Goal: Use online tool/utility: Use online tool/utility

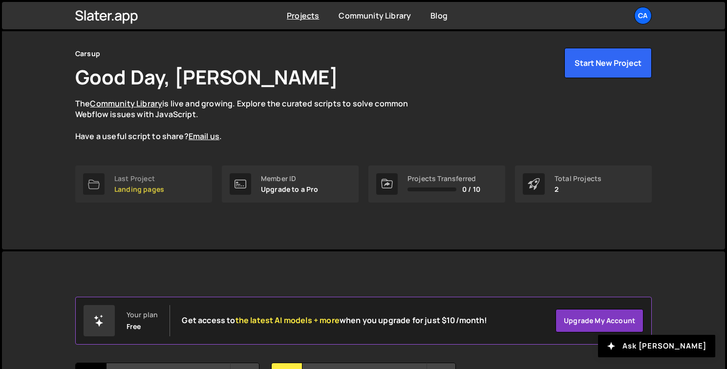
scroll to position [133, 0]
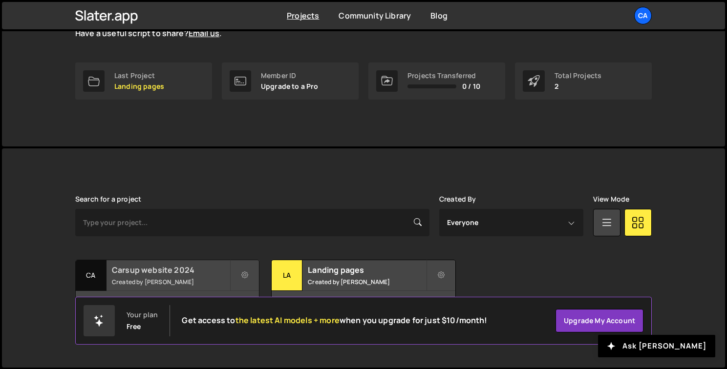
click at [144, 278] on small "Created by [PERSON_NAME]" at bounding box center [171, 282] width 118 height 8
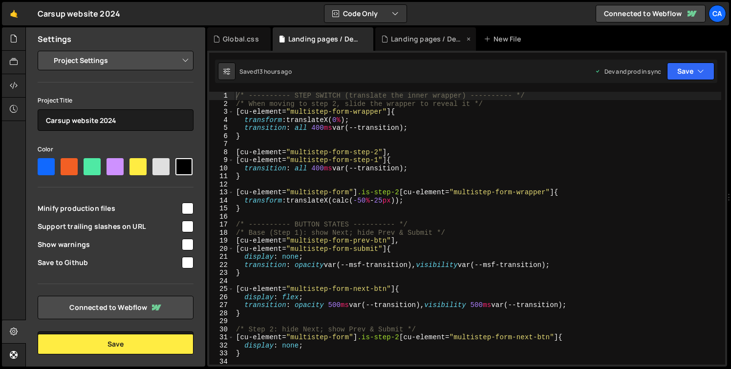
click at [409, 43] on div "Landing pages / Devenir franchisé.js" at bounding box center [427, 39] width 73 height 10
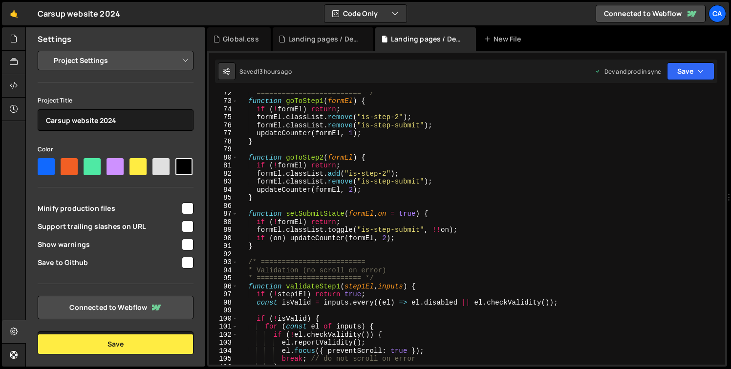
scroll to position [545, 0]
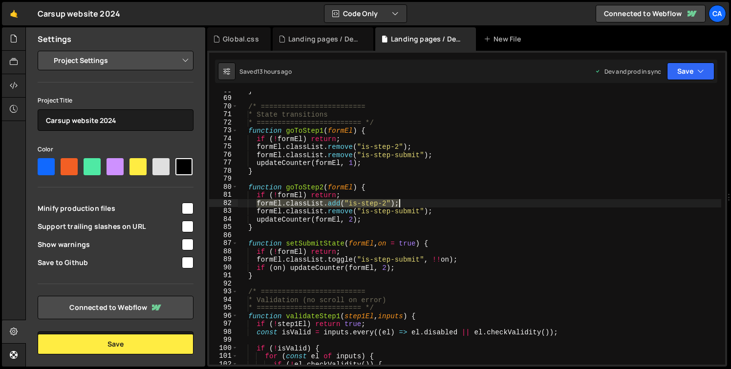
drag, startPoint x: 258, startPoint y: 204, endPoint x: 399, endPoint y: 201, distance: 141.2
click at [399, 201] on div "} /* ========================= * State transitions * ========================= …" at bounding box center [479, 230] width 483 height 289
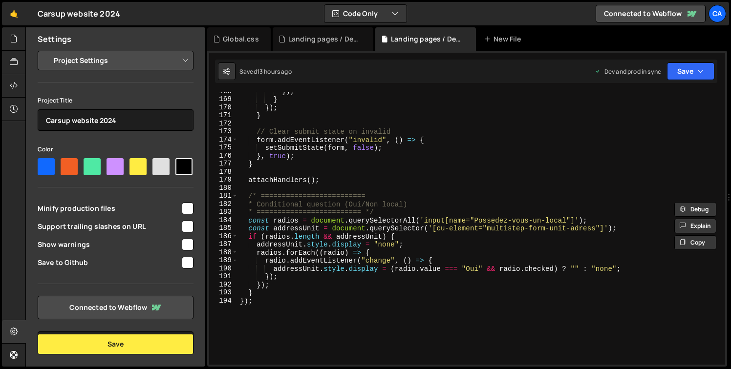
scroll to position [1378, 0]
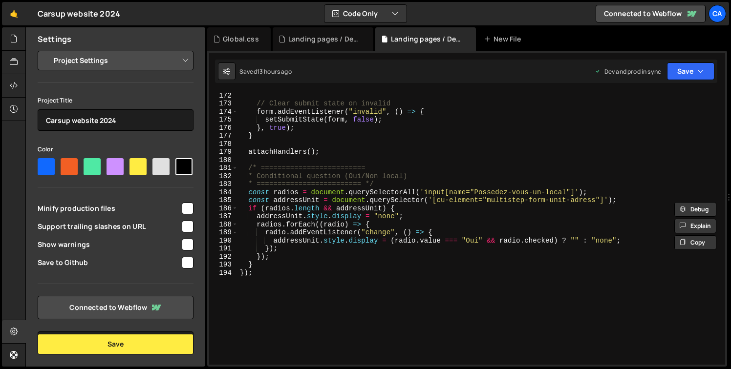
click at [258, 268] on div "// Clear submit state on invalid form . addEventListener ( "invalid" , ( ) => {…" at bounding box center [479, 235] width 483 height 289
type textarea "}"
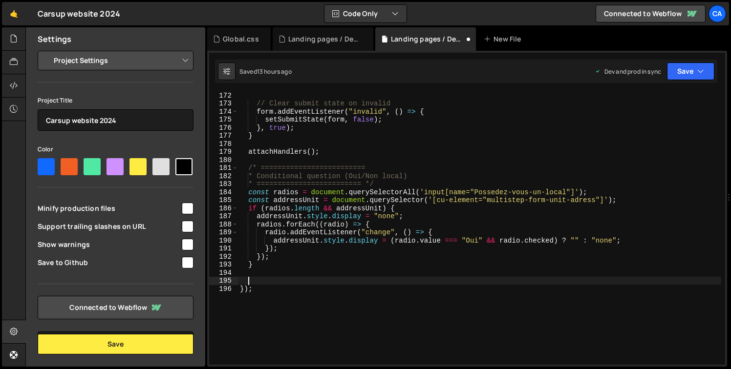
click at [671, 206] on div "// Clear submit state on invalid form . addEventListener ( "invalid" , ( ) => {…" at bounding box center [479, 235] width 483 height 289
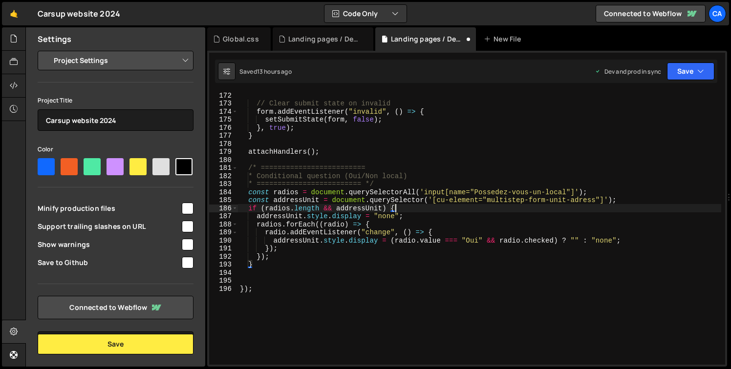
click at [632, 195] on div "// Clear submit state on invalid form . addEventListener ( "invalid" , ( ) => {…" at bounding box center [479, 235] width 483 height 289
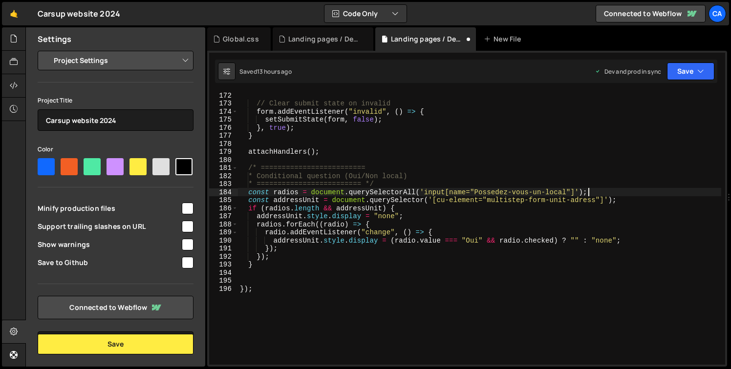
click at [632, 197] on div "// Clear submit state on invalid form . addEventListener ( "invalid" , ( ) => {…" at bounding box center [479, 235] width 483 height 289
type textarea "const addressUnit = document.querySelector('[cu-element="multistep-form-unit-ad…"
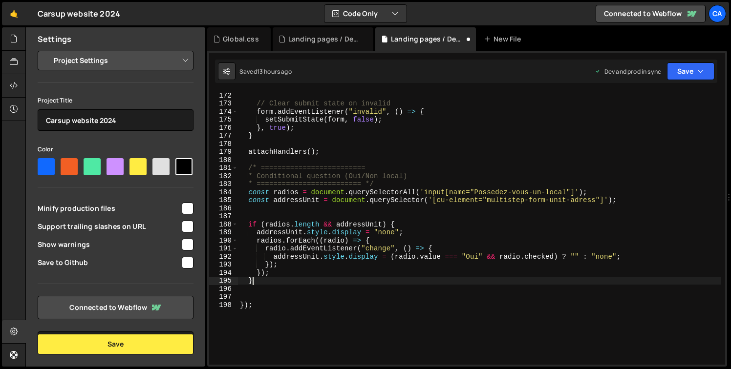
click at [282, 284] on div "// Clear submit state on invalid form . addEventListener ( "invalid" , ( ) => {…" at bounding box center [479, 235] width 483 height 289
type textarea "}"
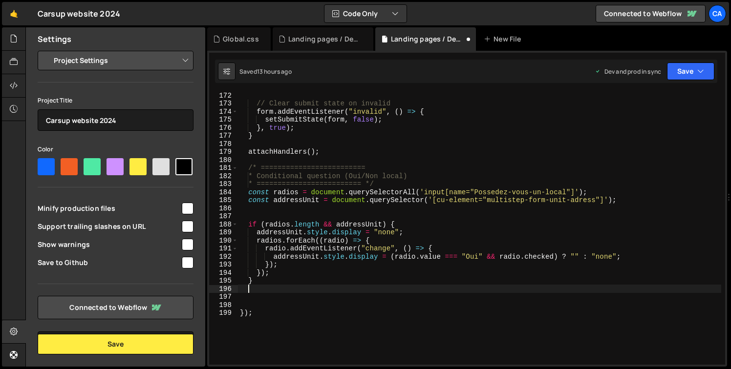
paste textarea "formEl.classList.add("is-step-2");"
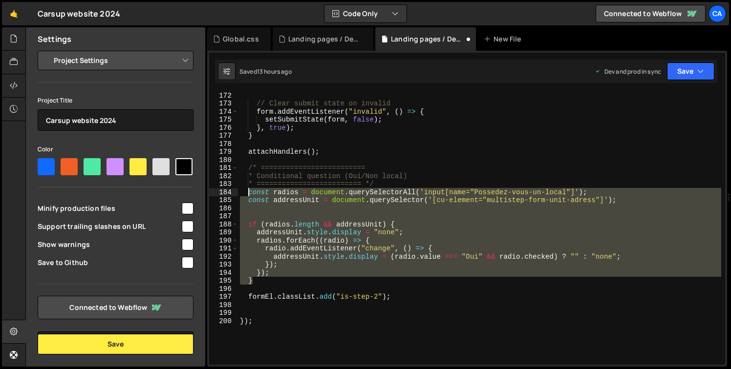
drag, startPoint x: 254, startPoint y: 284, endPoint x: 249, endPoint y: 196, distance: 88.1
click at [249, 196] on div "// Clear submit state on invalid form . addEventListener ( "invalid" , ( ) => {…" at bounding box center [479, 235] width 483 height 289
paste textarea "}"
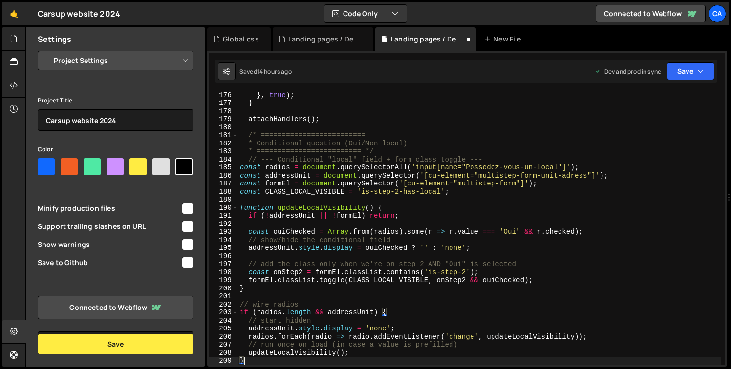
scroll to position [1526, 0]
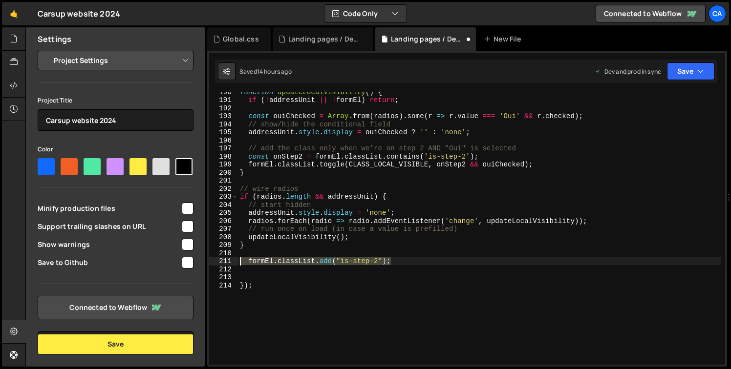
drag, startPoint x: 397, startPoint y: 262, endPoint x: 232, endPoint y: 261, distance: 165.5
click at [232, 261] on div "} 190 191 192 193 194 195 196 197 198 199 200 201 202 203 204 205 206 207 208 2…" at bounding box center [467, 228] width 516 height 273
type textarea "formEl.classList.add("is-step-2");"
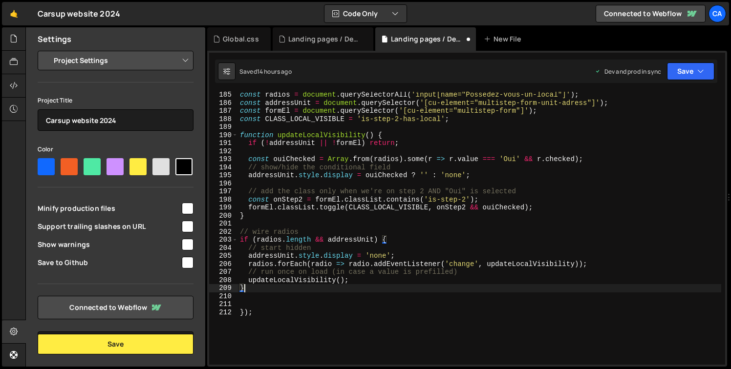
scroll to position [1484, 0]
click at [289, 112] on div "const radios = document . querySelectorAll ( 'input[name="Possedez-vous-un-loca…" at bounding box center [479, 235] width 483 height 289
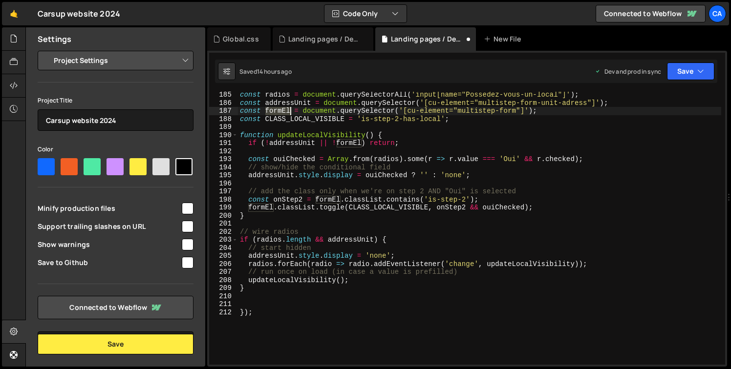
click at [289, 112] on div "const radios = document . querySelectorAll ( 'input[name="Possedez-vous-un-loca…" at bounding box center [479, 235] width 483 height 289
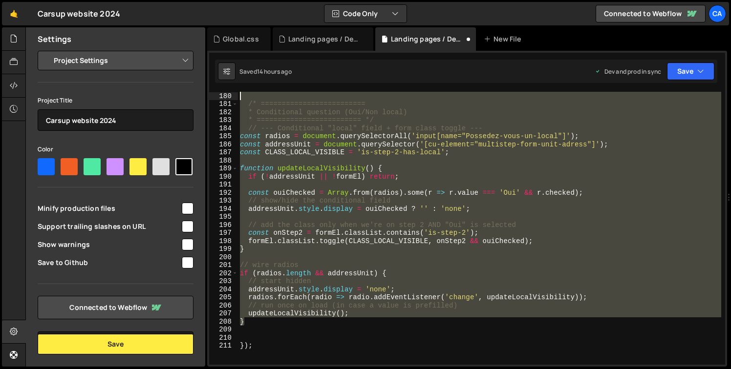
scroll to position [1305, 0]
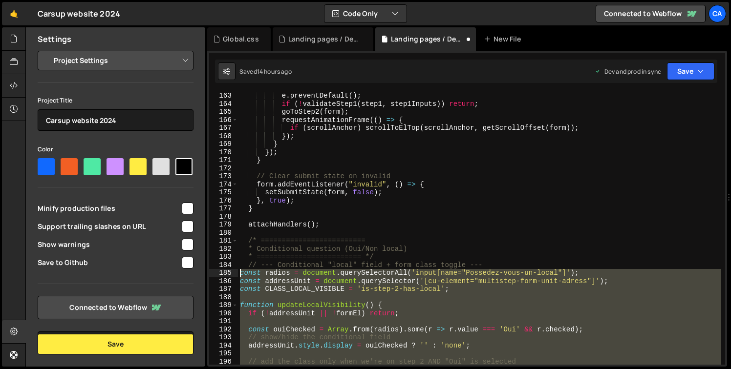
drag, startPoint x: 250, startPoint y: 281, endPoint x: 222, endPoint y: 272, distance: 28.9
click at [222, 272] on div "const CLASS_LOCAL_VISIBLE = 'is-step-2-has-local'; 163 164 165 166 167 168 169 …" at bounding box center [467, 228] width 516 height 273
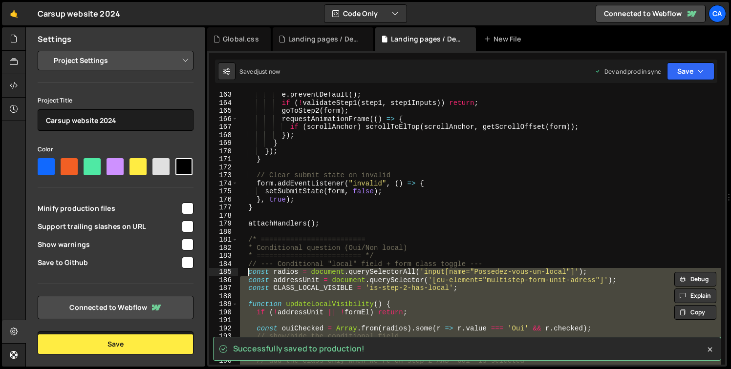
scroll to position [1541, 0]
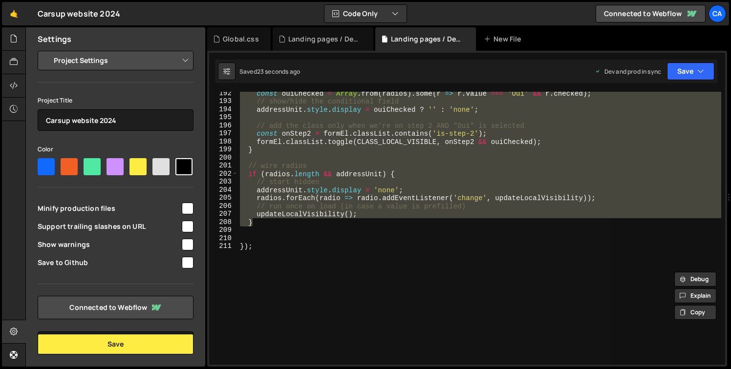
click at [330, 215] on div "const ouiChecked = Array . from ( radios ) . some ( r => r . value === 'Oui' &&…" at bounding box center [479, 228] width 483 height 273
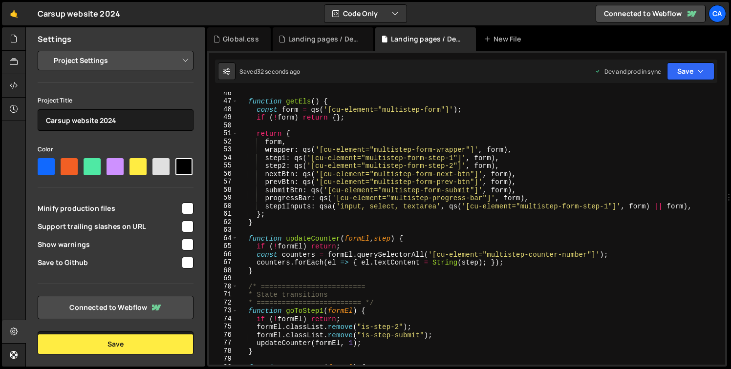
scroll to position [523, 0]
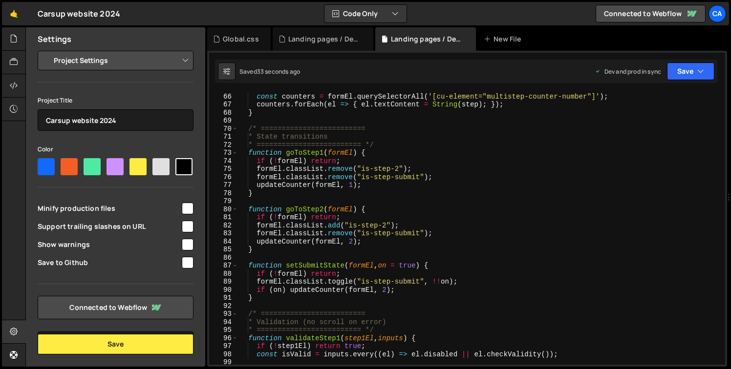
click at [289, 163] on div "if ( ! formEl ) return ; const counters = formEl . querySelectorAll ( '[cu-elem…" at bounding box center [479, 228] width 483 height 289
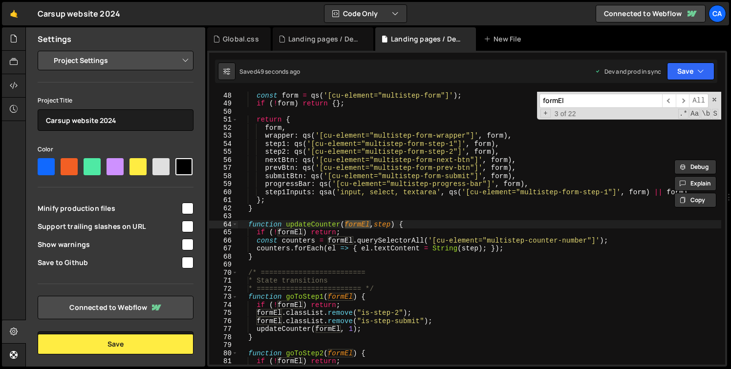
scroll to position [379, 0]
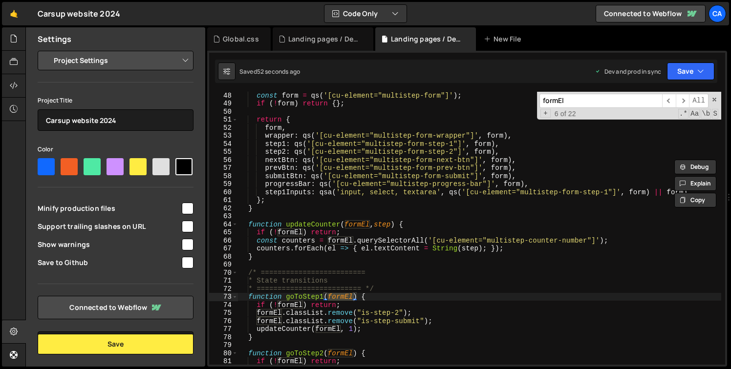
type textarea "function goToStep1(formEl) {"
click at [311, 298] on div "const form = qs ( '[cu-element="multistep-form"]' ) ; if ( ! form ) return { } …" at bounding box center [479, 235] width 483 height 289
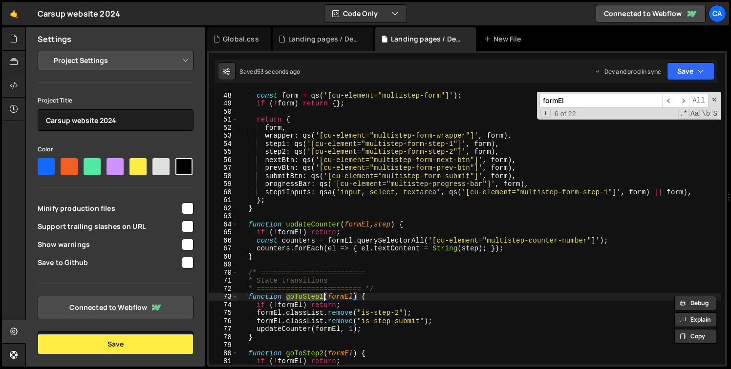
type input "goToStep1"
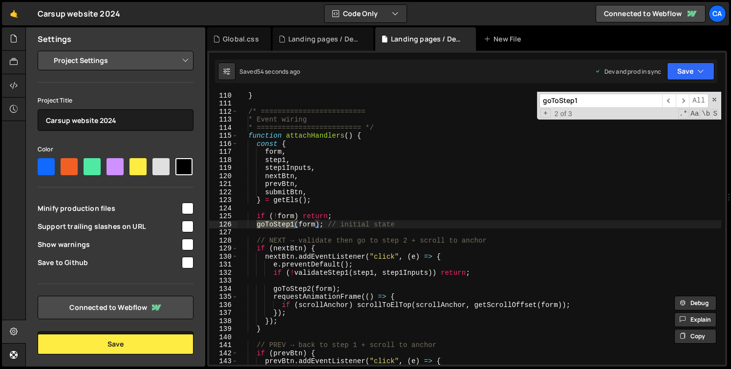
scroll to position [878, 0]
click at [304, 225] on div "} /* ========================= * Event wiring * ========================= */ fu…" at bounding box center [479, 235] width 483 height 289
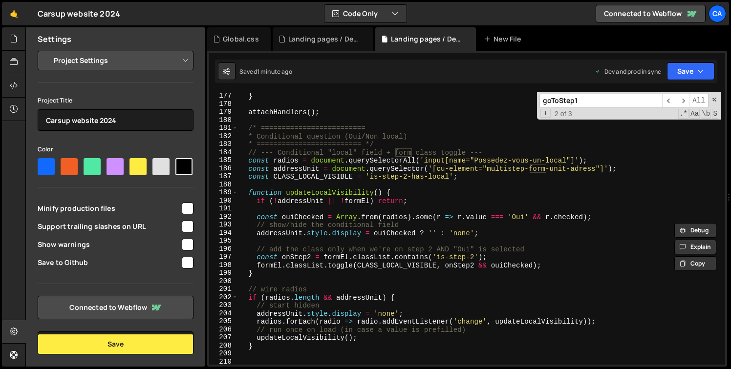
scroll to position [1477, 0]
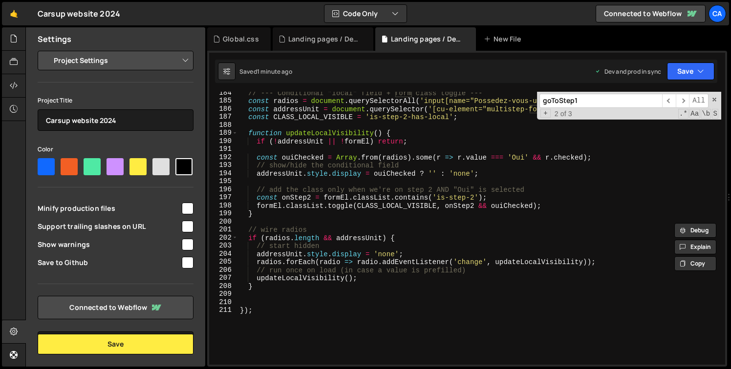
click at [273, 208] on div "// --- Conditional "local" field + form class toggle --- const radios = documen…" at bounding box center [479, 233] width 483 height 289
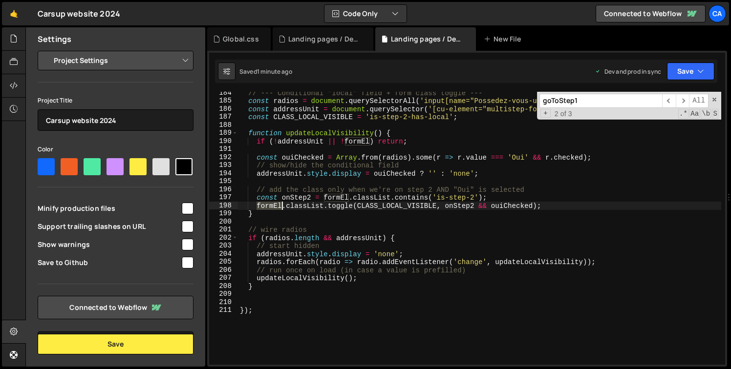
click at [273, 208] on div "// --- Conditional "local" field + form class toggle --- const radios = documen…" at bounding box center [479, 233] width 483 height 289
paste textarea
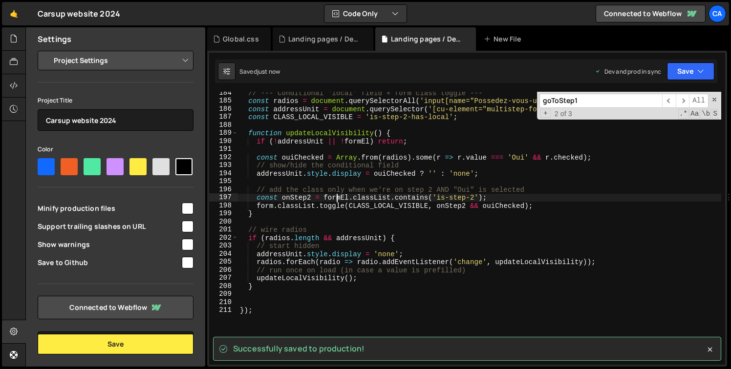
click at [337, 196] on div "// --- Conditional "local" field + form class toggle --- const radios = documen…" at bounding box center [479, 233] width 483 height 289
paste textarea
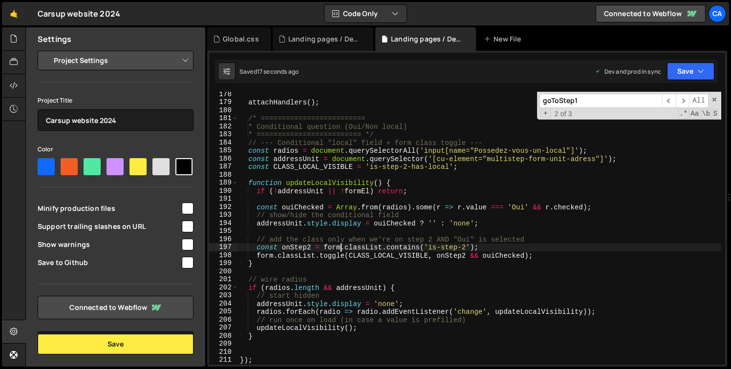
scroll to position [1428, 0]
click at [328, 244] on div "attachHandlers ( ) ; /* ========================= * Conditional question (Oui/N…" at bounding box center [479, 234] width 483 height 289
click at [358, 190] on div "attachHandlers ( ) ; /* ========================= * Conditional question (Oui/N…" at bounding box center [479, 234] width 483 height 289
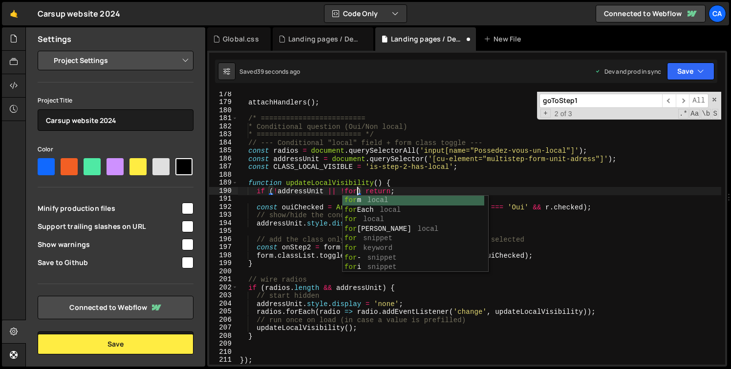
scroll to position [0, 8]
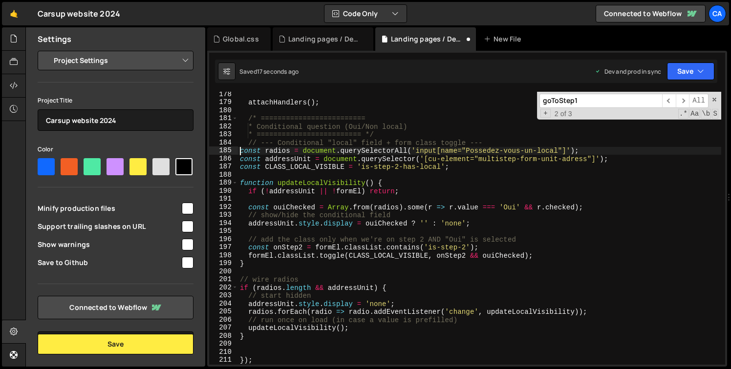
type textarea "const formEl = document.querySelector('[cu-element="multistep-form"]'); const C…"
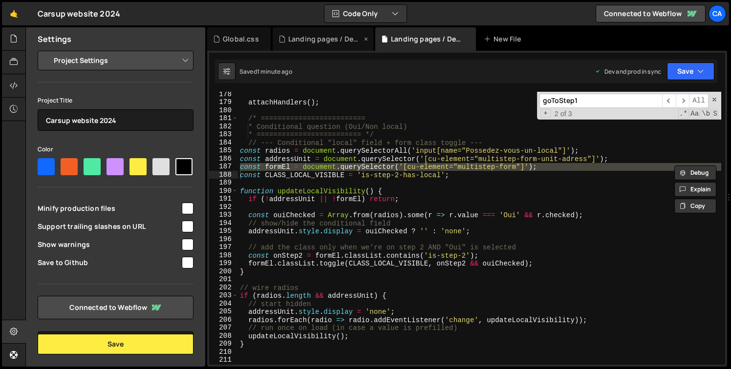
click at [310, 32] on div "Landing pages / Devenir franchisé.css" at bounding box center [322, 38] width 101 height 23
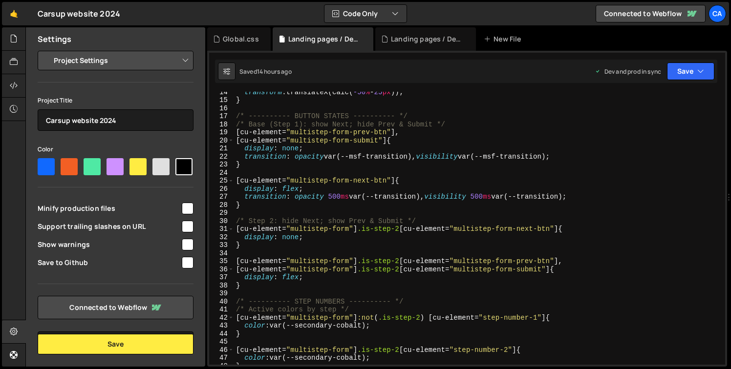
scroll to position [423, 0]
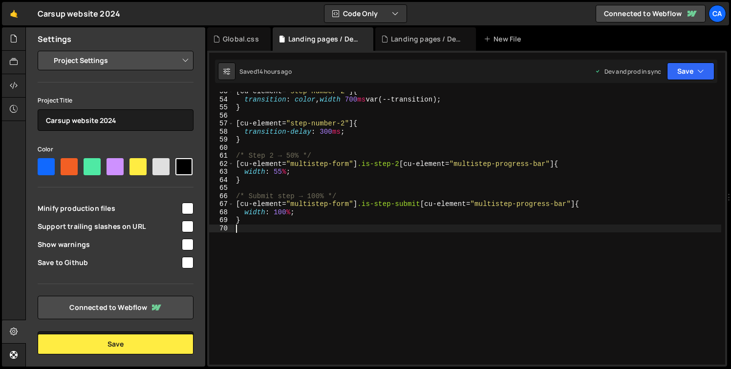
click at [299, 238] on div "[ cu-element = " step-number-2 " ] { transition : color , width 700 ms var(--tr…" at bounding box center [477, 231] width 487 height 289
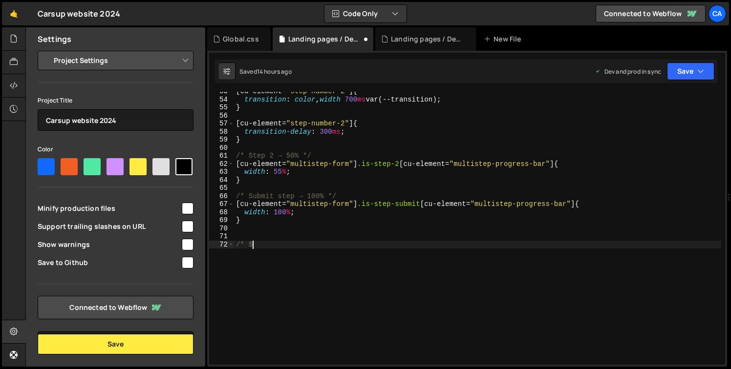
scroll to position [0, 0]
type textarea "/* */ Fix dynamic height"
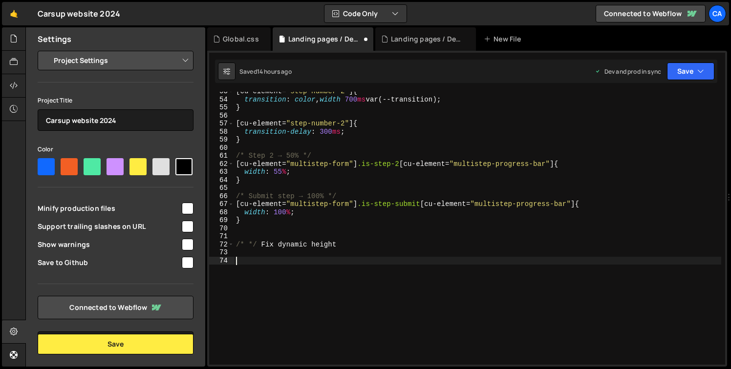
paste textarea "@media screen and (max-width: 767px) {"
type textarea "@media screen and (max-width: 767px) {"
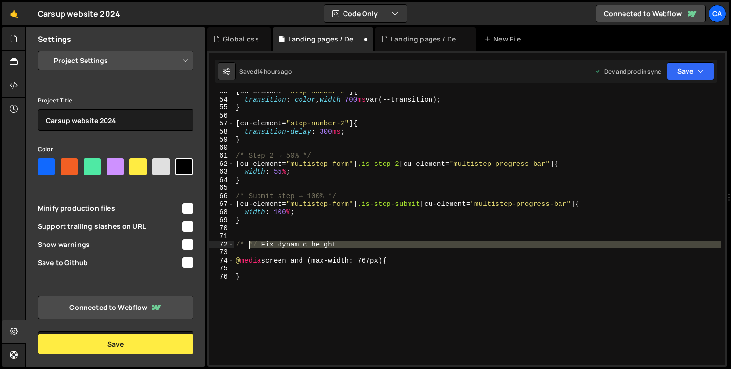
drag, startPoint x: 261, startPoint y: 249, endPoint x: 251, endPoint y: 248, distance: 10.3
click at [251, 248] on div "[ cu-element = " step-number-2 " ] { transition : color , width 700 ms var(--tr…" at bounding box center [477, 231] width 487 height 289
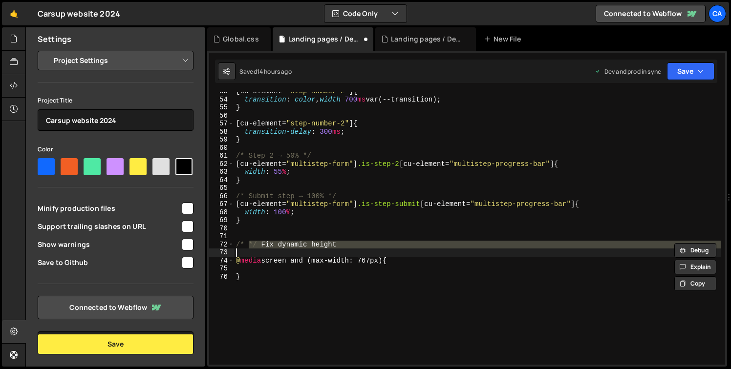
click at [260, 242] on div "[ cu-element = " step-number-2 " ] { transition : color , width 700 ms var(--tr…" at bounding box center [477, 231] width 487 height 289
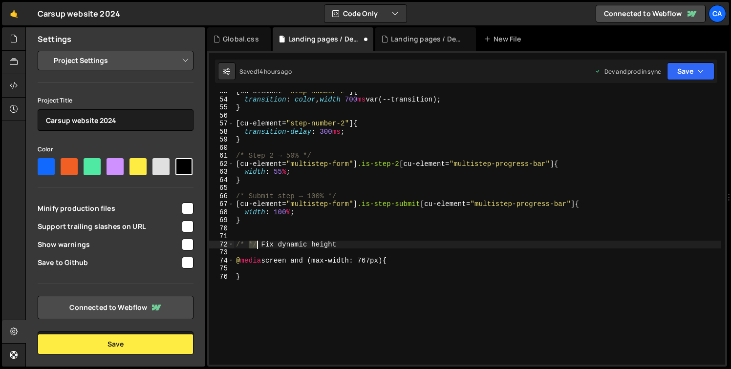
drag, startPoint x: 250, startPoint y: 244, endPoint x: 256, endPoint y: 244, distance: 6.3
click at [256, 244] on div "[ cu-element = " step-number-2 " ] { transition : color , width 700 ms var(--tr…" at bounding box center [477, 231] width 487 height 289
click at [375, 248] on div "[ cu-element = " step-number-2 " ] { transition : color , width 700 ms var(--tr…" at bounding box center [477, 231] width 487 height 289
paste textarea "*/"
click at [330, 246] on div "[ cu-element = " step-number-2 " ] { transition : color , width 700 ms var(--tr…" at bounding box center [477, 231] width 487 height 289
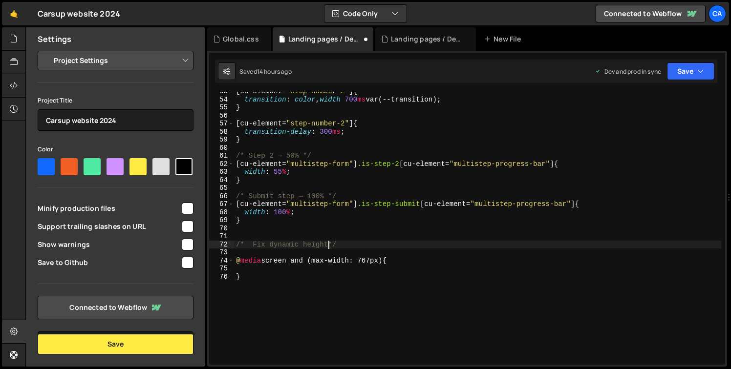
type textarea "/* Fix dynamic height */"
click at [344, 269] on div "[ cu-element = " step-number-2 " ] { transition : color , width 700 ms var(--tr…" at bounding box center [477, 231] width 487 height 289
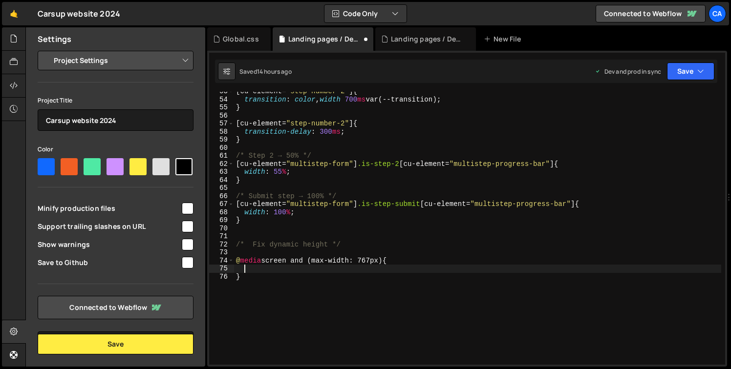
scroll to position [0, 0]
paste textarea "u-element="multistep-form-step-2""
click at [251, 268] on div "[ cu-element = " step-number-2 " ] { transition : color , width 700 ms var(--tr…" at bounding box center [477, 231] width 487 height 289
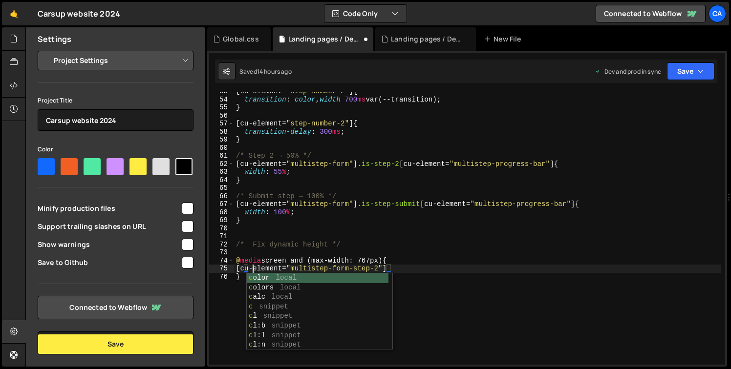
scroll to position [0, 1]
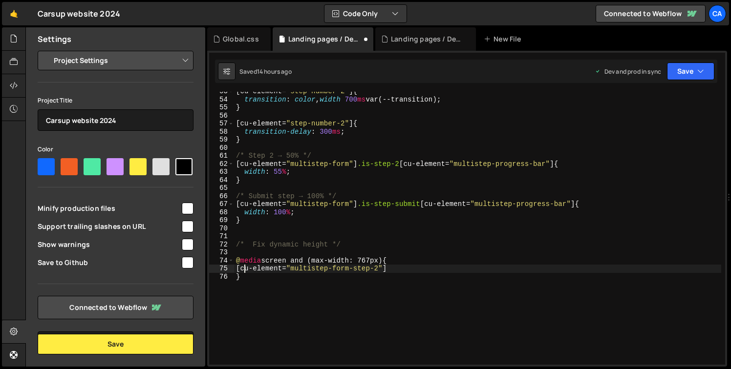
click at [245, 269] on div "[ cu-element = " step-number-2 " ] { transition : color , width 700 ms var(--tr…" at bounding box center [477, 231] width 487 height 289
paste textarea "cu-element="multistep-form""
paste textarea "is-step-2"
click at [572, 268] on div "[ cu-element = " step-number-2 " ] { transition : color , width 700 ms var(--tr…" at bounding box center [477, 231] width 487 height 289
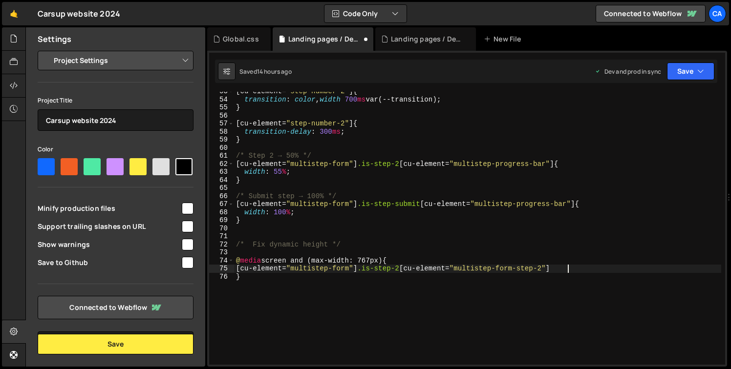
type textarea "[cu-element="multistep-form"].is-step-2 [cu-element="multistep-form-step-2"] {"
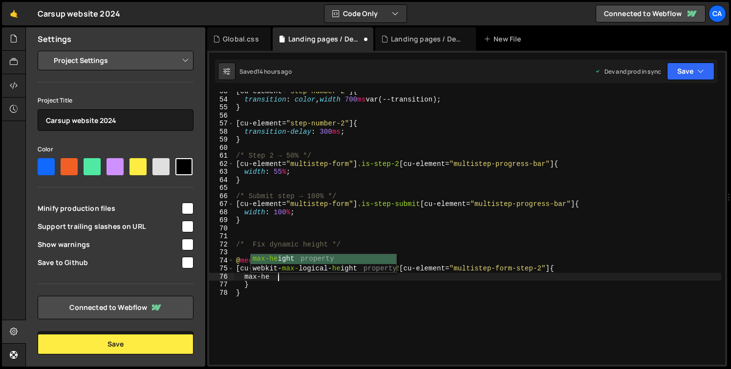
scroll to position [0, 2]
paste textarea "400px"
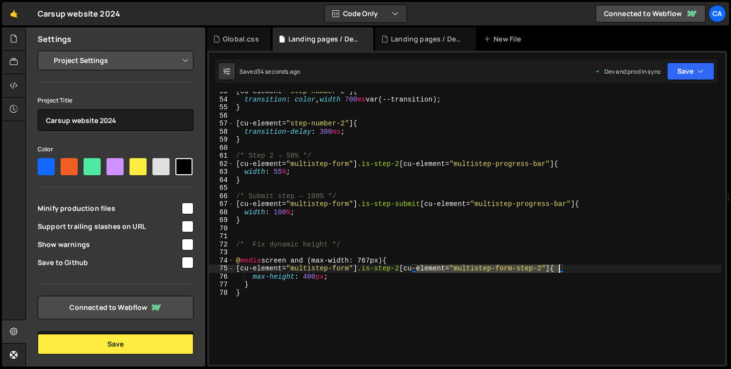
drag, startPoint x: 417, startPoint y: 268, endPoint x: 558, endPoint y: 265, distance: 140.7
click at [558, 265] on div "[ cu-element = " step-number-2 " ] { transition : color , width 700 ms var(--tr…" at bounding box center [477, 231] width 487 height 289
paste textarea "wrapper"
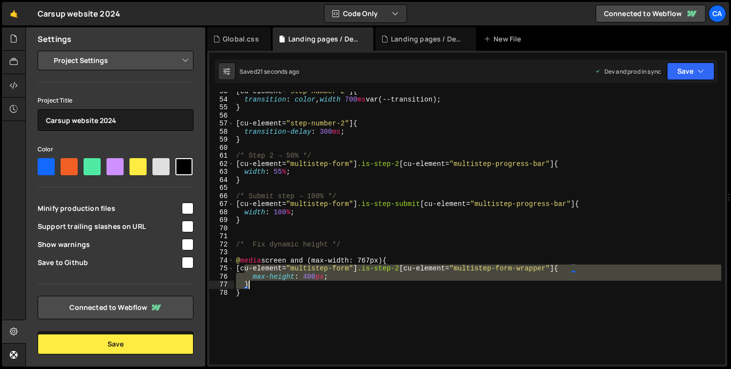
drag, startPoint x: 246, startPoint y: 269, endPoint x: 256, endPoint y: 282, distance: 16.4
click at [256, 282] on div "[ cu-element = " step-number-2 " ] { transition : color , width 700 ms var(--tr…" at bounding box center [477, 231] width 487 height 289
click at [257, 283] on div "[ cu-element = " step-number-2 " ] { transition : color , width 700 ms var(--tr…" at bounding box center [477, 228] width 487 height 273
type textarea "}"
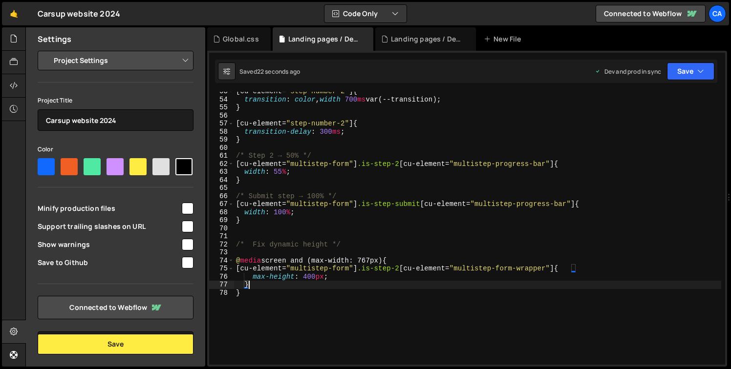
scroll to position [0, 0]
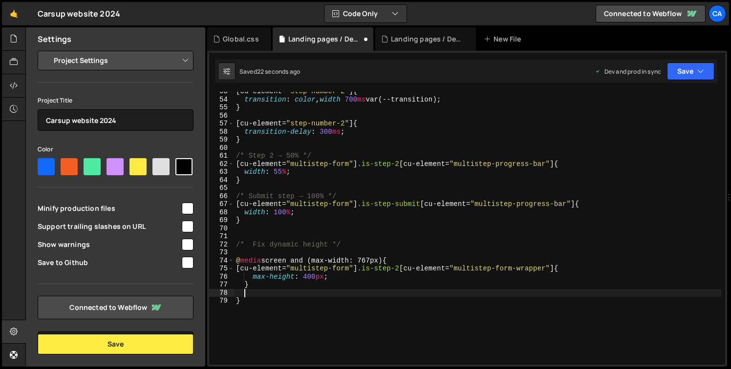
paste textarea "}"
type textarea "}"
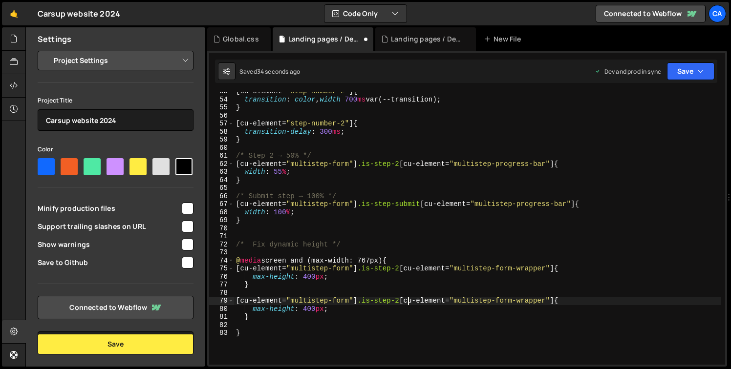
click at [408, 298] on div "[ cu-element = " step-number-2 " ] { transition : color , width 700 ms var(--tr…" at bounding box center [477, 231] width 487 height 289
paste textarea "is-step-2-has-local"
click at [309, 311] on div "[ cu-element = " step-number-2 " ] { transition : color , width 700 ms var(--tr…" at bounding box center [477, 231] width 487 height 289
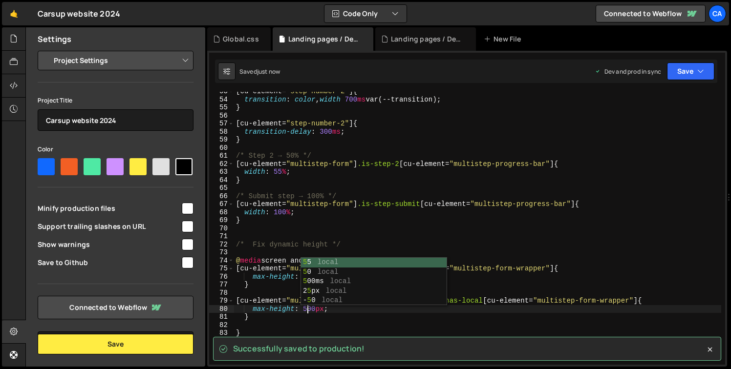
type textarea "max-height: 500px;"
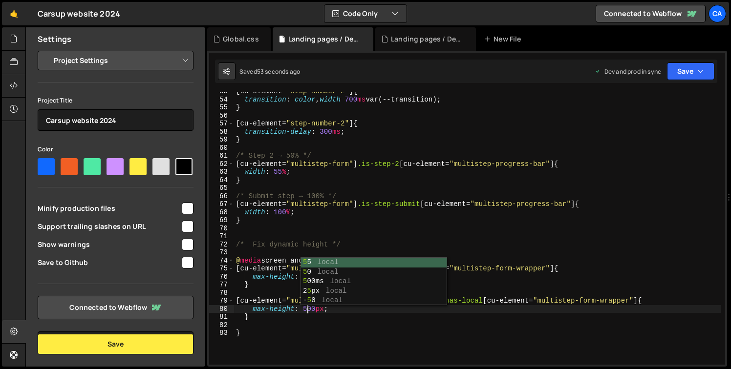
click at [273, 328] on div "[ cu-element = " step-number-2 " ] { transition : color , width 700 ms var(--tr…" at bounding box center [477, 231] width 487 height 289
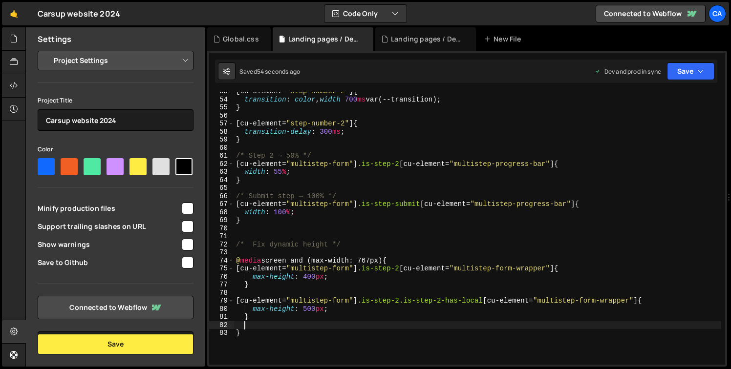
scroll to position [0, 0]
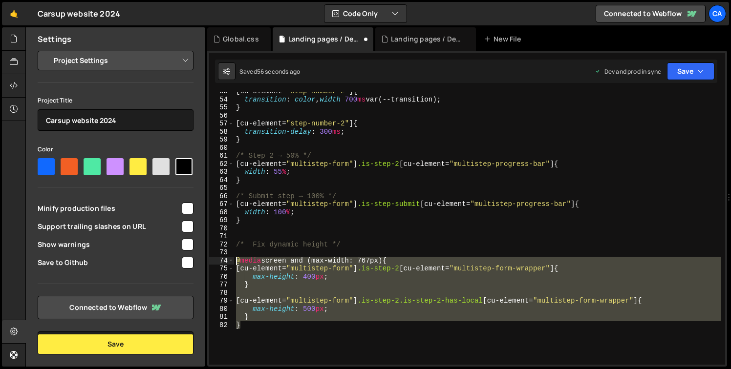
drag, startPoint x: 248, startPoint y: 310, endPoint x: 230, endPoint y: 254, distance: 58.7
click at [230, 254] on div "} 53 54 55 56 57 58 59 60 61 62 63 64 65 66 67 68 69 70 71 72 73 74 75 76 77 78…" at bounding box center [467, 228] width 516 height 273
type textarea "@media screen and (max-width: 767px) {"
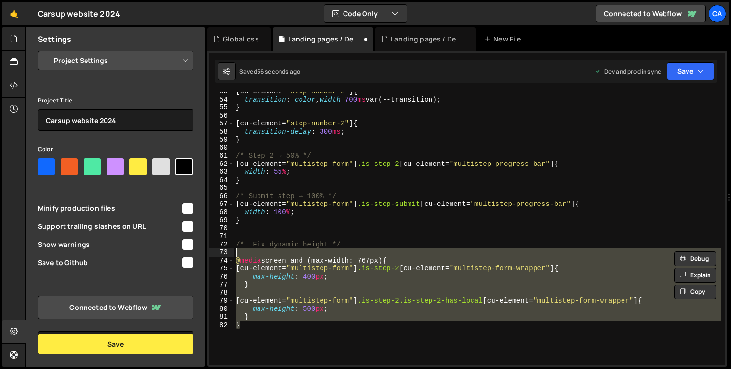
click at [237, 251] on div "[ cu-element = " step-number-2 " ] { transition : color , width 700 ms var(--tr…" at bounding box center [477, 228] width 487 height 273
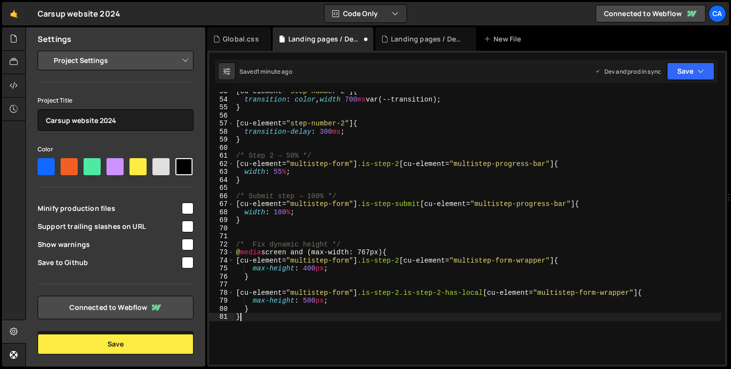
click at [261, 316] on div "[ cu-element = " step-number-2 " ] { transition : color , width 700 ms var(--tr…" at bounding box center [477, 231] width 487 height 289
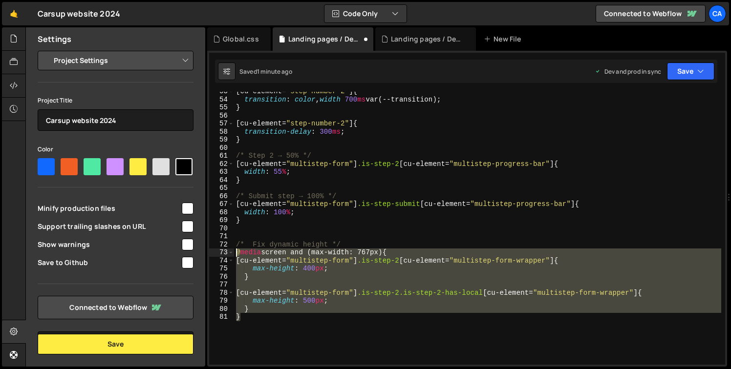
drag, startPoint x: 253, startPoint y: 319, endPoint x: 227, endPoint y: 251, distance: 72.5
click at [227, 251] on div "} 53 54 55 56 57 58 59 60 61 62 63 64 65 66 67 68 69 70 71 72 73 74 75 76 77 78…" at bounding box center [467, 228] width 516 height 273
click at [290, 320] on div "[ cu-element = " step-number-2 " ] { transition : color , width 700 ms var(--tr…" at bounding box center [477, 228] width 487 height 273
type textarea "}"
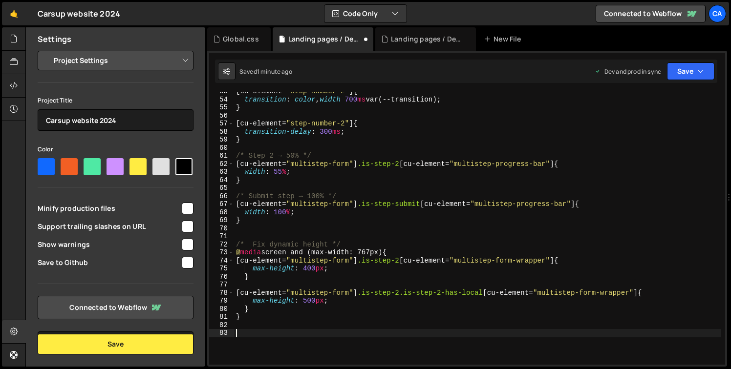
paste textarea "}"
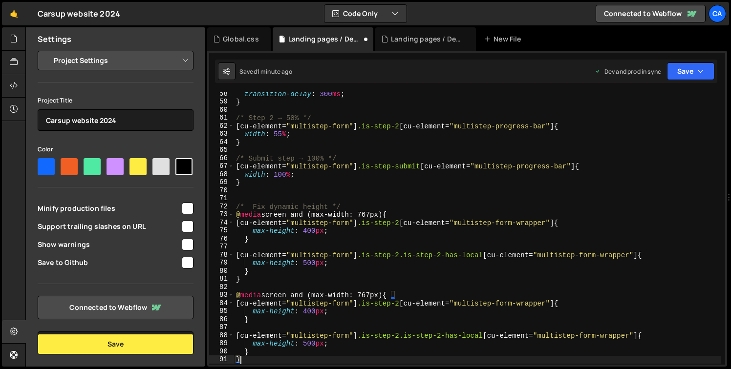
scroll to position [503, 0]
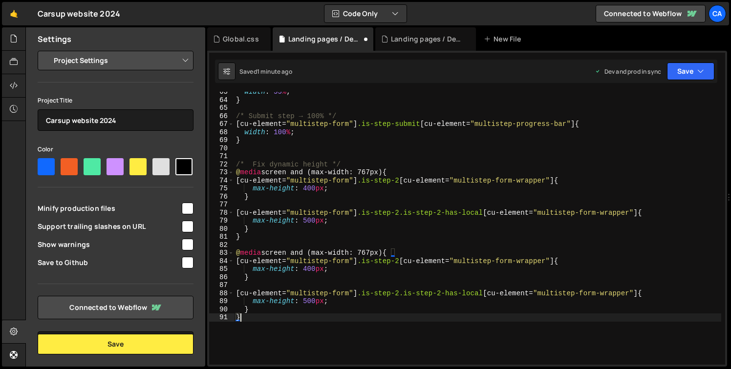
click at [371, 254] on div "width : 55 % ; } /* Submit step → 100% */ [ cu-element = " multistep-form " ] .…" at bounding box center [477, 232] width 487 height 289
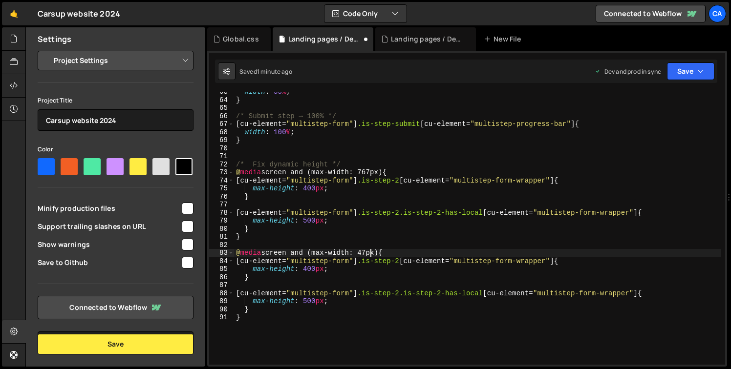
scroll to position [0, 9]
click at [312, 272] on div "width : 55 % ; } /* Submit step → 100% */ [ cu-element = " multistep-form " ] .…" at bounding box center [477, 232] width 487 height 289
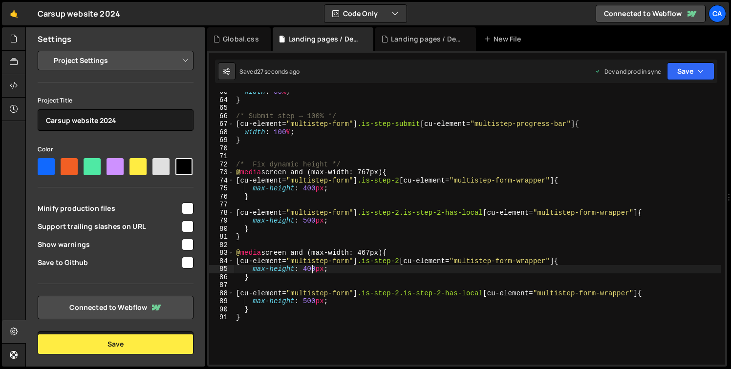
scroll to position [0, 5]
click at [311, 304] on div "width : 55 % ; } /* Submit step → 100% */ [ cu-element = " multistep-form " ] .…" at bounding box center [477, 232] width 487 height 289
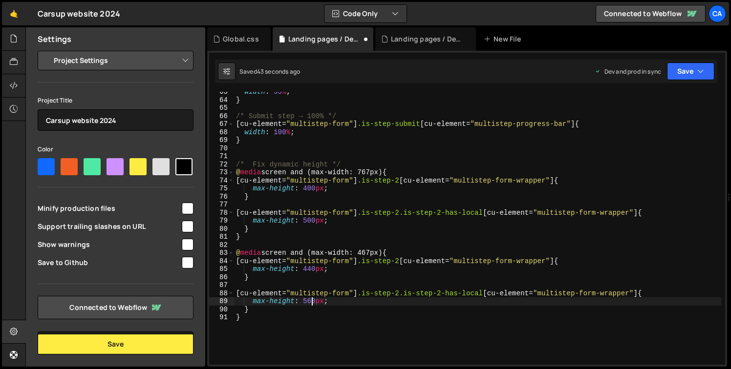
type textarea "[cu-element="multistep-form"].is-step-2.is-step-2-has-local [cu-element="multis…"
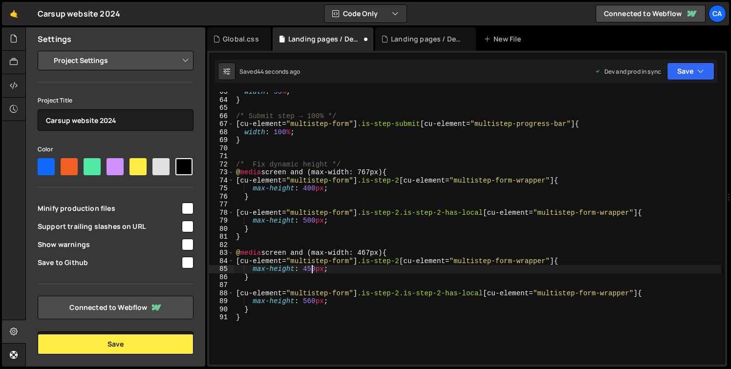
scroll to position [0, 5]
type textarea "}"
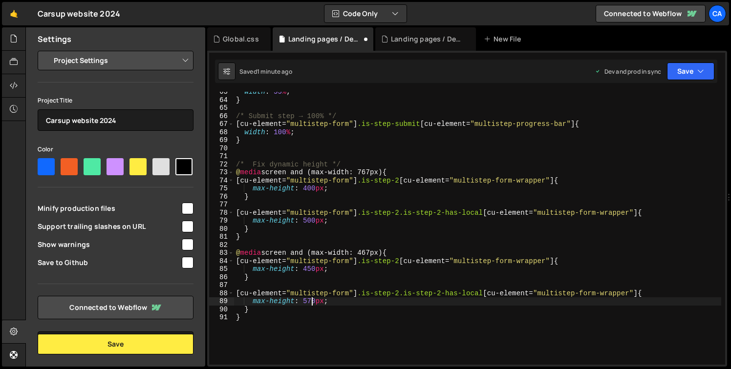
click at [312, 273] on div "width : 55 % ; } /* Submit step → 100% */ [ cu-element = " multistep-form " ] .…" at bounding box center [477, 232] width 487 height 289
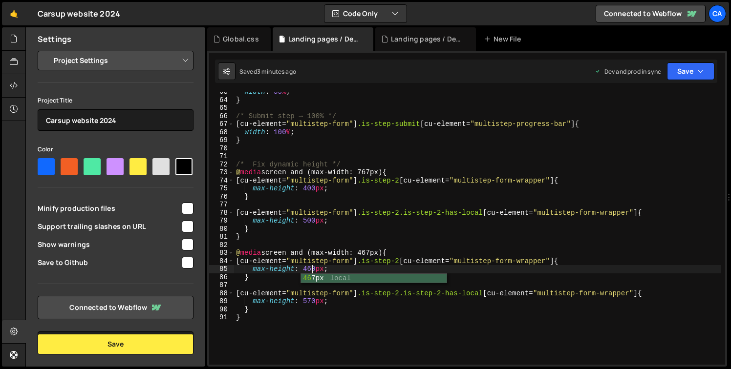
click at [426, 182] on div "width : 55 % ; } /* Submit step → 100% */ [ cu-element = " multistep-form " ] .…" at bounding box center [477, 232] width 487 height 289
type textarea "[cu-element="multistep-form"].is-step-2 [cu-element="multistep-form-wrapper"] {"
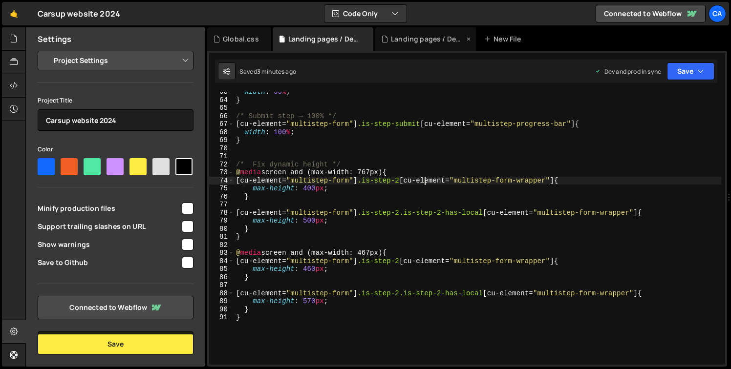
click at [421, 45] on div "Landing pages / Devenir franchisé.js" at bounding box center [425, 38] width 101 height 23
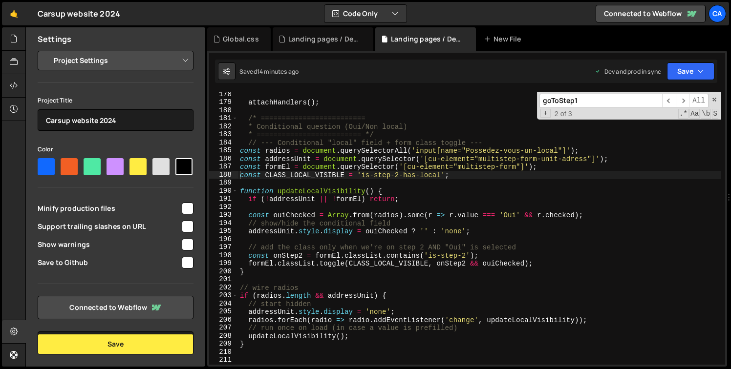
click at [379, 200] on div "attachHandlers ( ) ; /* ========================= * Conditional question (Oui/N…" at bounding box center [479, 234] width 483 height 289
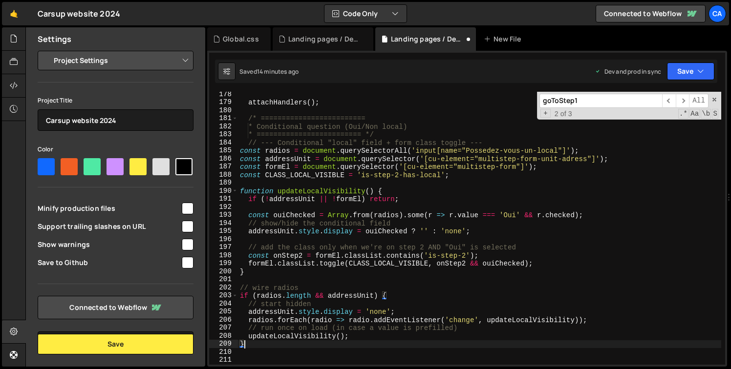
scroll to position [0, 0]
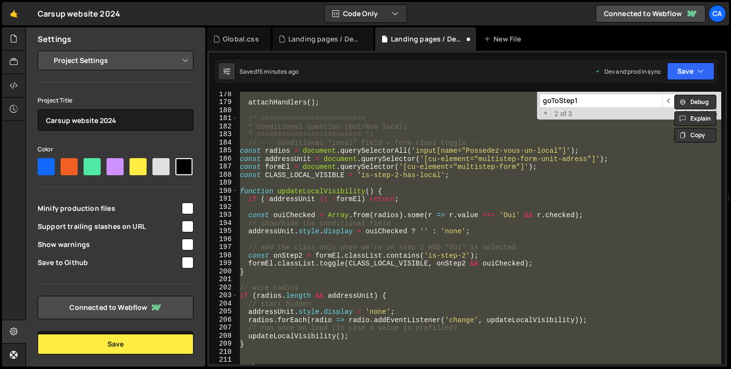
click at [318, 176] on div "attachHandlers ( ) ; /* ========================= * Conditional question (Oui/N…" at bounding box center [479, 234] width 483 height 289
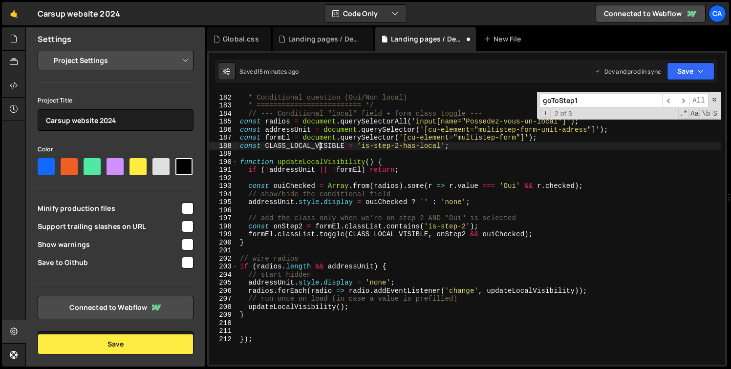
scroll to position [1457, 0]
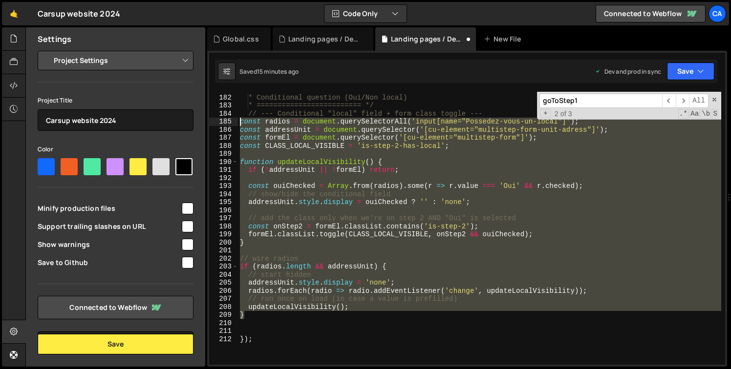
drag, startPoint x: 256, startPoint y: 317, endPoint x: 218, endPoint y: 121, distance: 199.4
click at [218, 121] on div "const CLASS_LOCAL_VISIBLE = 'is-step-2-has-local'; 181 182 183 184 185 186 187 …" at bounding box center [467, 228] width 516 height 273
type textarea "const radios = document.querySelectorAll('input[name="Possedez-vous-un-local"]'…"
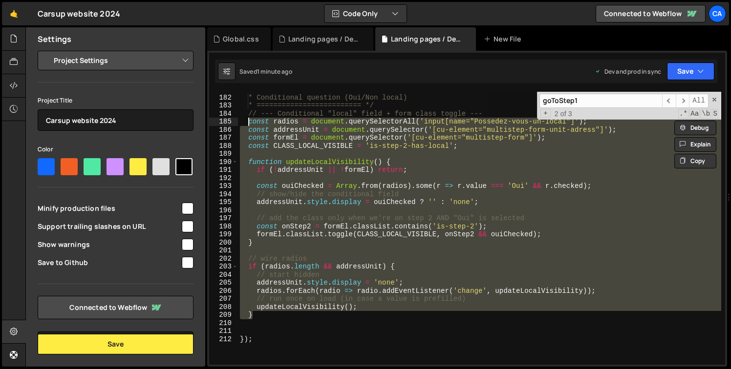
click at [385, 176] on div "/* ========================= * Conditional question (Oui/Non local) * =========…" at bounding box center [479, 228] width 483 height 273
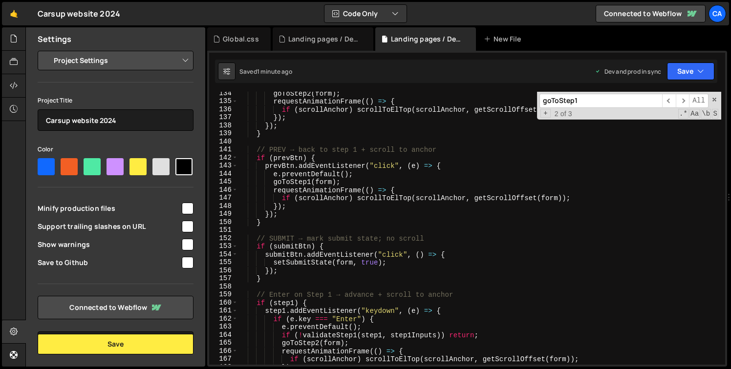
scroll to position [1074, 0]
click at [343, 200] on div "goToStep2 ( form ) ; requestAnimationFrame (( ) => { if ( scrollAnchor ) scroll…" at bounding box center [479, 233] width 483 height 289
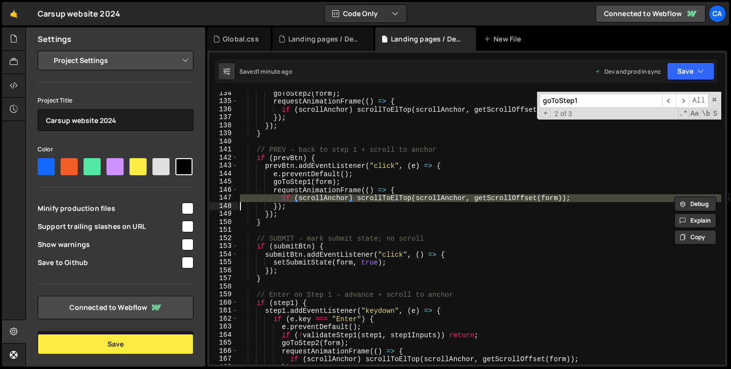
click at [343, 200] on div "goToStep2 ( form ) ; requestAnimationFrame (( ) => { if ( scrollAnchor ) scroll…" at bounding box center [479, 233] width 483 height 289
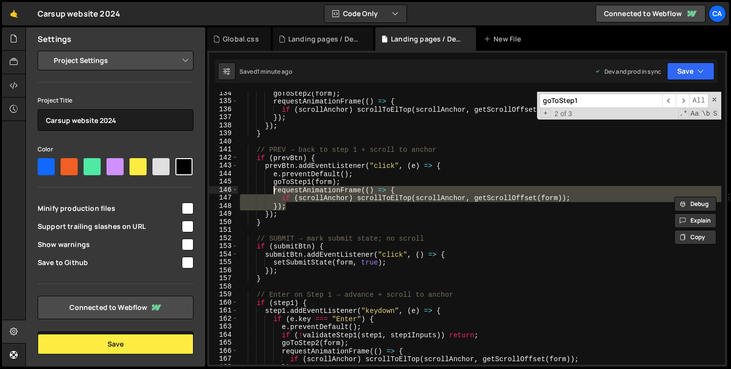
drag, startPoint x: 291, startPoint y: 209, endPoint x: 275, endPoint y: 193, distance: 22.1
click at [275, 193] on div "goToStep2 ( form ) ; requestAnimationFrame (( ) => { if ( scrollAnchor ) scroll…" at bounding box center [479, 233] width 483 height 289
click at [402, 261] on div "goToStep2 ( form ) ; requestAnimationFrame (( ) => { if ( scrollAnchor ) scroll…" at bounding box center [479, 233] width 483 height 289
type textarea "setSubmitState(form, true);"
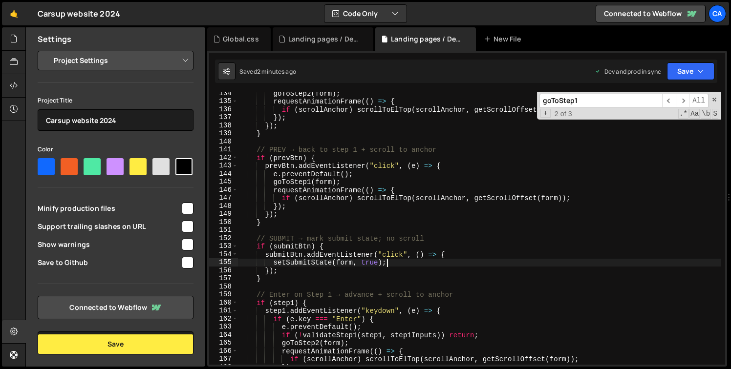
scroll to position [0, 1]
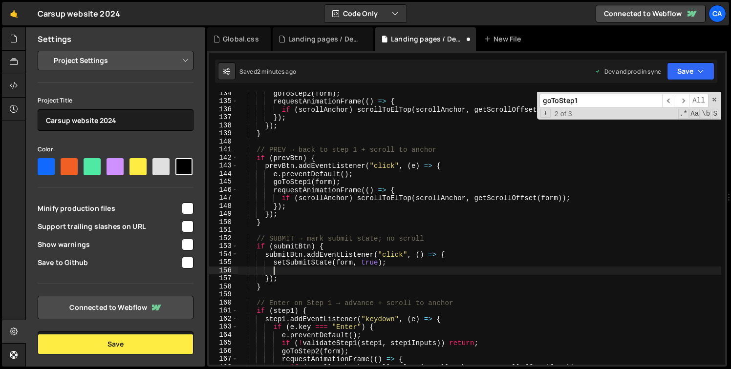
paste textarea "});"
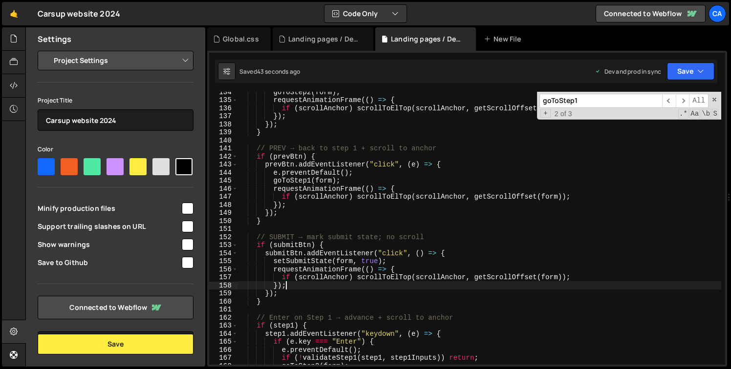
scroll to position [1087, 0]
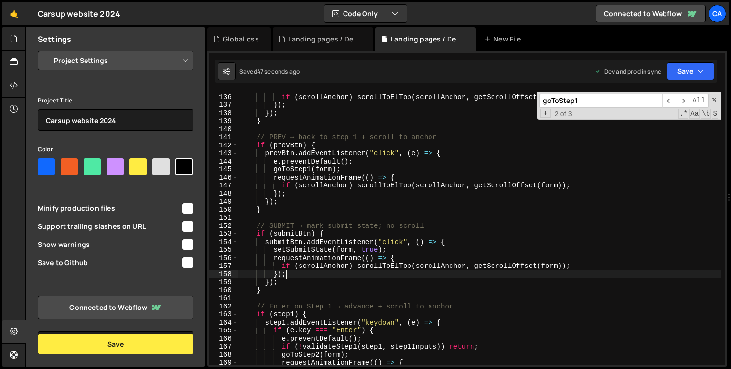
click at [278, 251] on div "requestAnimationFrame (( ) => { if ( scrollAnchor ) scrollToElTop ( scrollAncho…" at bounding box center [479, 229] width 483 height 289
type textarea "setSubmitState(form, true);"
click at [278, 251] on div "requestAnimationFrame (( ) => { if ( scrollAnchor ) scrollToElTop ( scrollAncho…" at bounding box center [479, 229] width 483 height 289
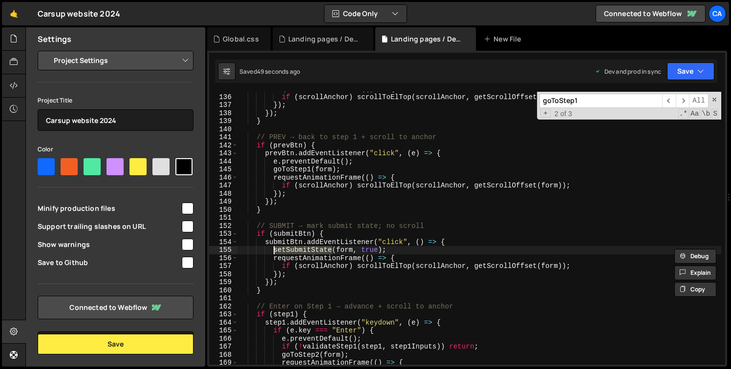
type input "setSubmitState"
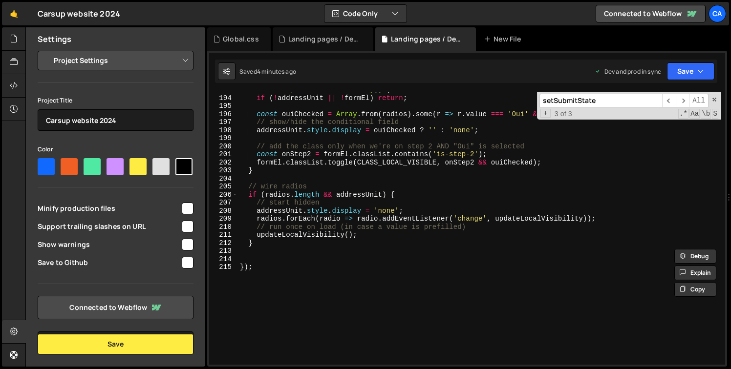
scroll to position [1553, 0]
type textarea "}"
click at [325, 246] on div "function updateLocalVisibility ( ) { if ( ! addressUnit || ! formEl ) return ; …" at bounding box center [479, 230] width 483 height 289
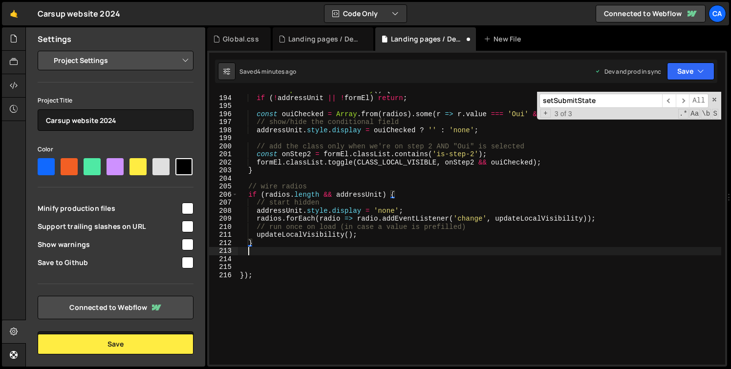
scroll to position [0, 0]
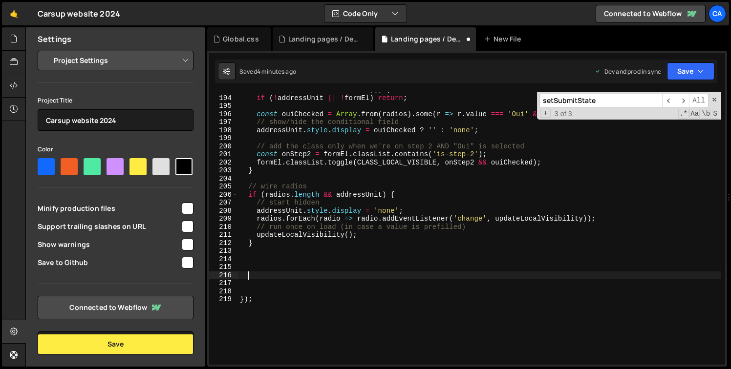
paste textarea "});"
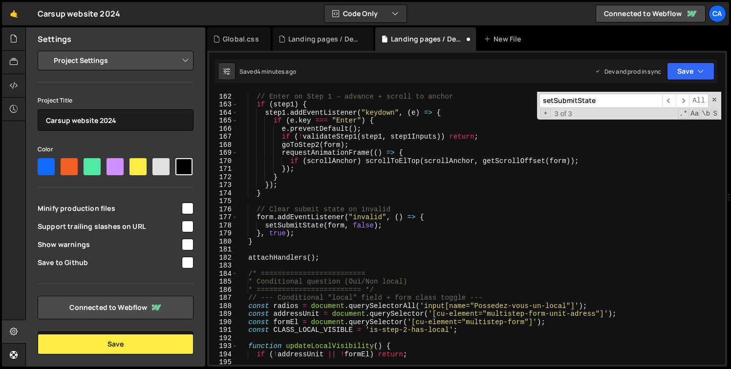
scroll to position [1296, 0]
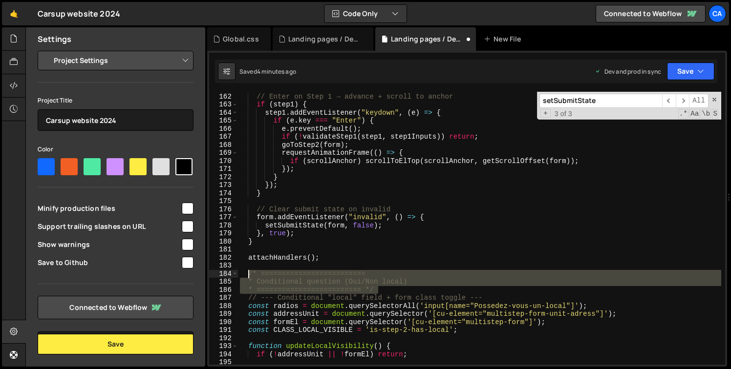
drag, startPoint x: 397, startPoint y: 288, endPoint x: 250, endPoint y: 274, distance: 148.1
click at [250, 274] on div "// Enter on Step 1 → advance + scroll to anchor if ( step1 ) { step1 . addEvent…" at bounding box center [479, 228] width 483 height 289
type textarea "/* ========================= * Conditional question (Oui/Non local)"
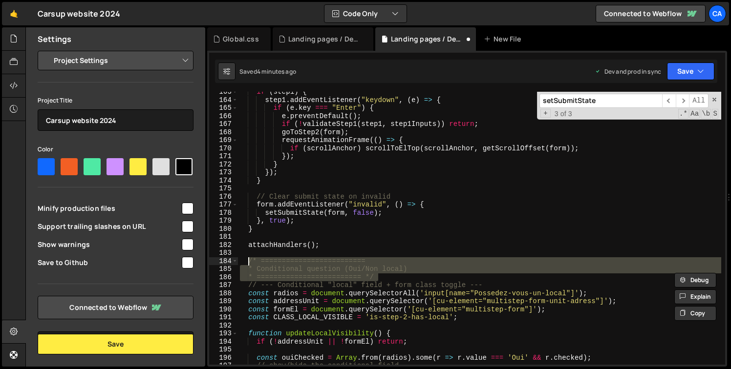
scroll to position [1663, 0]
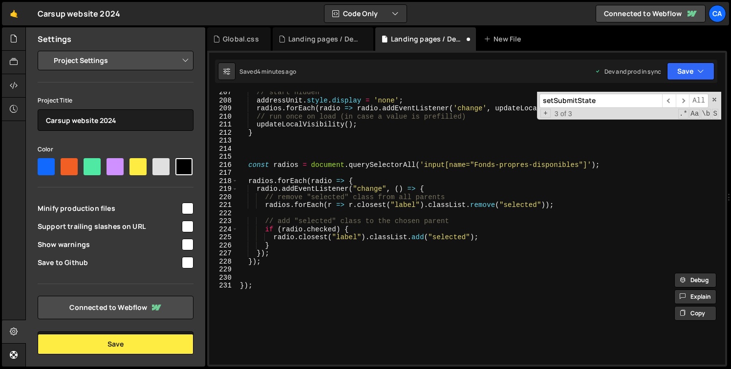
click at [290, 160] on div "// start hidden addressUnit . style . display = 'none' ; radios . forEach ( rad…" at bounding box center [479, 232] width 483 height 289
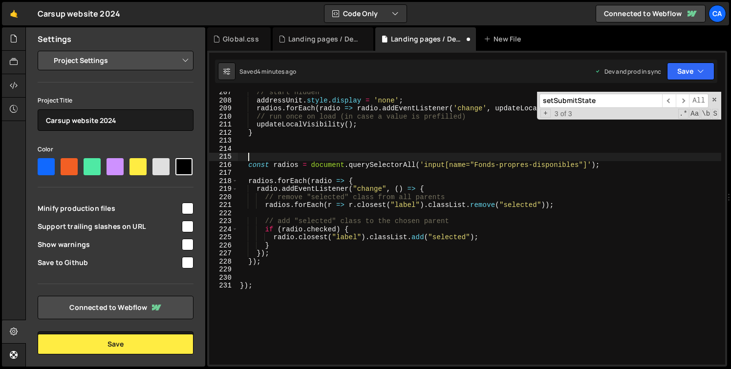
paste textarea "* ========================= */"
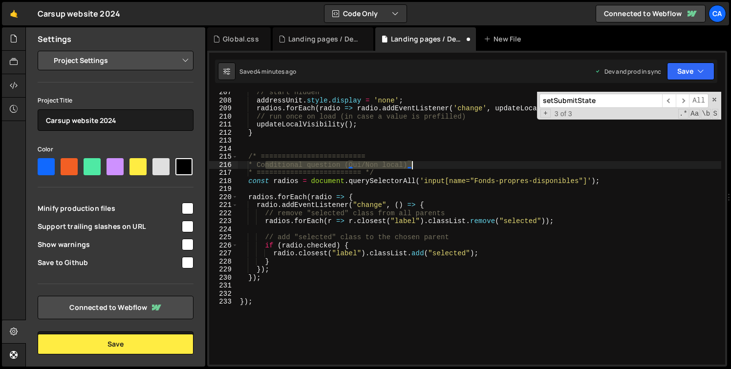
drag, startPoint x: 265, startPoint y: 164, endPoint x: 424, endPoint y: 162, distance: 159.2
click at [424, 162] on div "// start hidden addressUnit . style . display = 'none' ; radios . forEach ( rad…" at bounding box center [479, 232] width 483 height 289
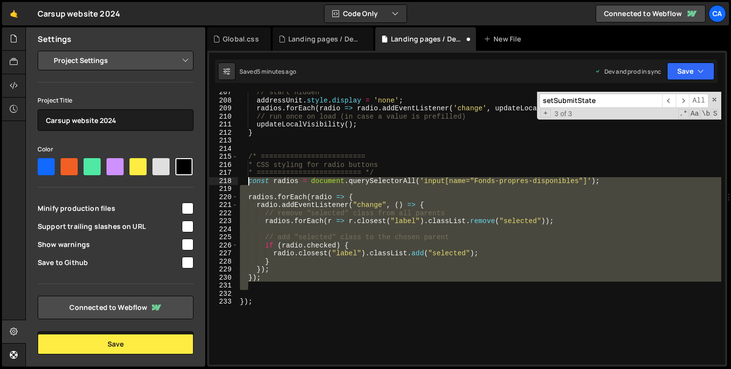
drag, startPoint x: 274, startPoint y: 282, endPoint x: 250, endPoint y: 178, distance: 107.0
click at [250, 178] on div "// start hidden addressUnit . style . display = 'none' ; radios . forEach ( rad…" at bounding box center [479, 232] width 483 height 289
paste textarea "});"
type textarea "});"
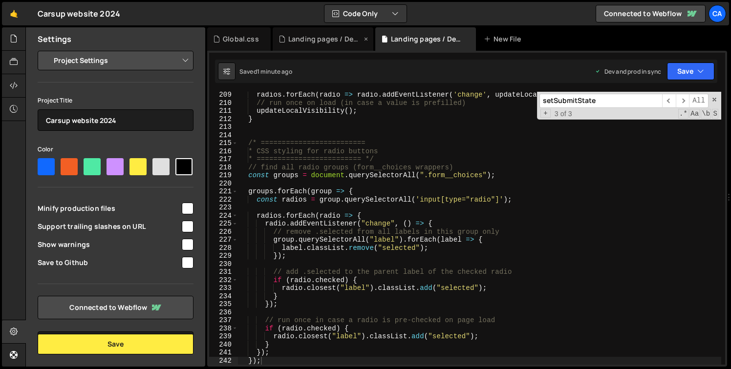
click at [326, 33] on div "Landing pages / Devenir franchisé.css" at bounding box center [322, 38] width 101 height 23
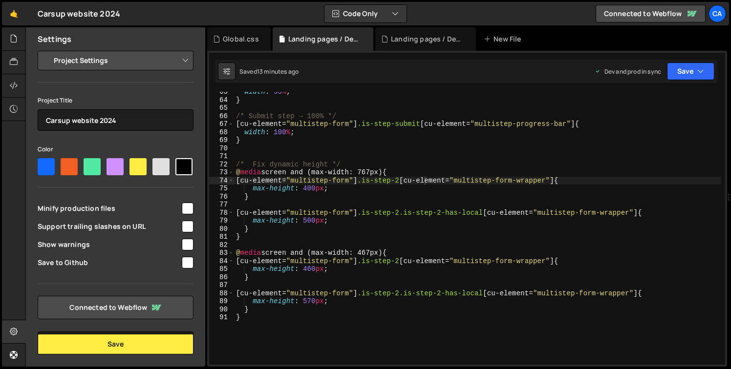
type textarea "}"
click at [271, 318] on div "width : 55 % ; } /* Submit step → 100% */ [ cu-element = " multistep-form " ] .…" at bounding box center [477, 232] width 487 height 289
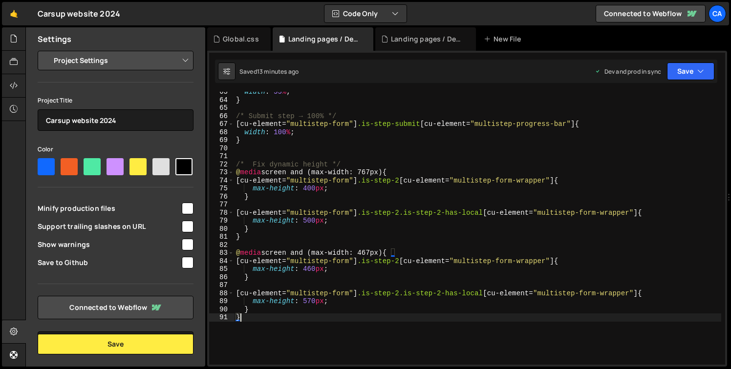
click at [295, 152] on div "width : 55 % ; } /* Submit step → 100% */ [ cu-element = " multistep-form " ] .…" at bounding box center [477, 232] width 487 height 289
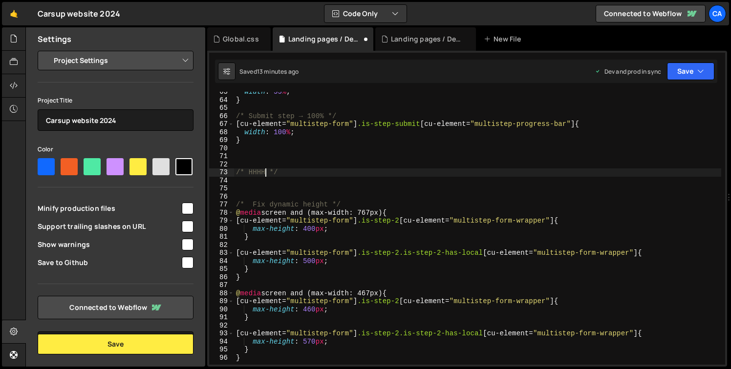
scroll to position [0, 1]
type textarea "/* Styling for selected radio buttons */"
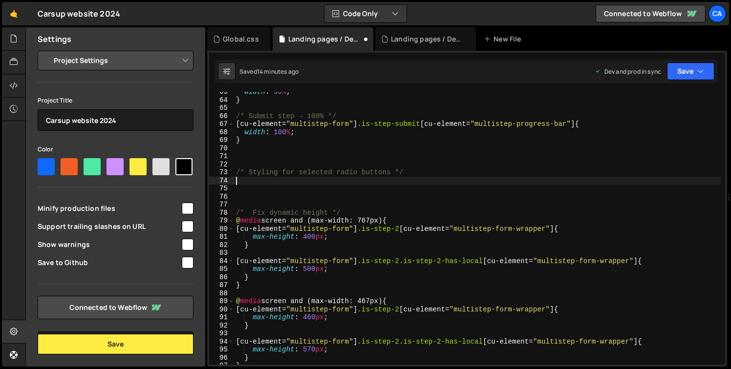
paste textarea "form__checkbox-wrapper-alt.selected {"
type textarea "form__checkbox-wrapper-alt.selected {"
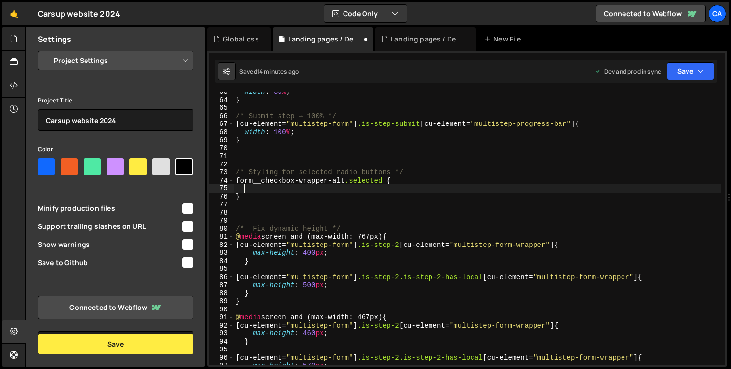
click at [242, 181] on div "width : 55 % ; } /* Submit step → 100% */ [ cu-element = " multistep-form " ] .…" at bounding box center [477, 232] width 487 height 289
type textarea ".form__checkbox-wrapper-alt.selected {"
click at [275, 190] on div "width : 55 % ; } /* Submit step → 100% */ [ cu-element = " multistep-form " ] .…" at bounding box center [477, 232] width 487 height 289
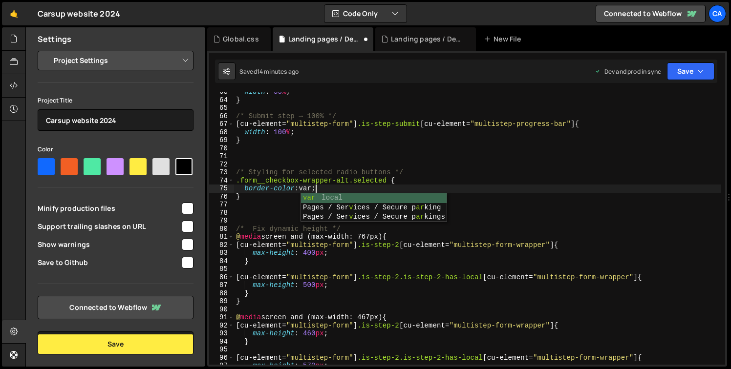
scroll to position [0, 5]
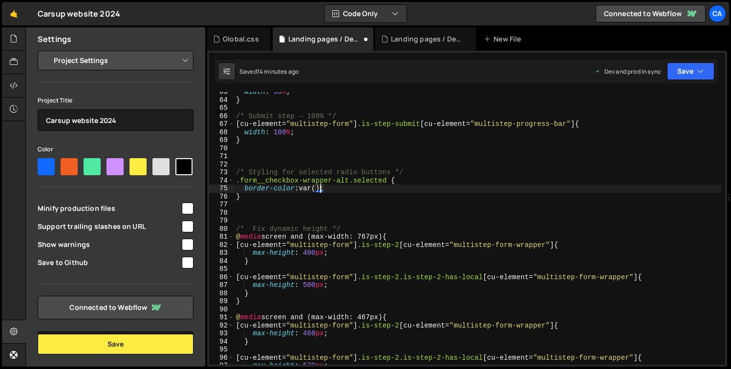
paste textarea "--secondary-cobalt"
click at [401, 197] on div "width : 55 % ; } /* Submit step → 100% */ [ cu-element = " multistep-form " ] .…" at bounding box center [477, 231] width 487 height 289
type textarea "}"
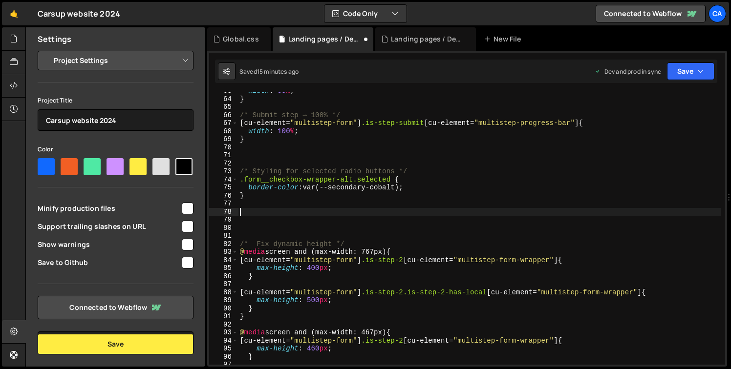
paste textarea "border-color"
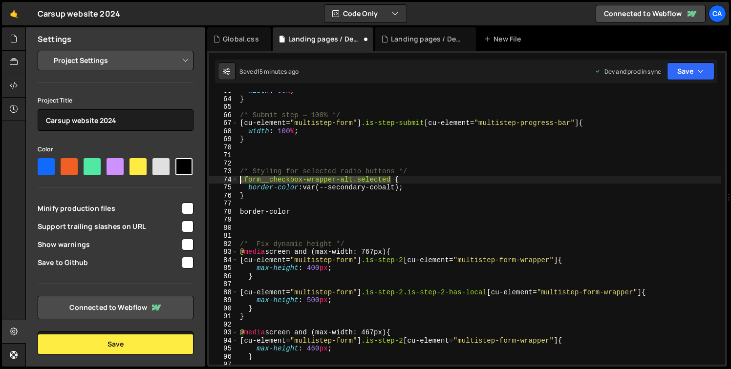
drag, startPoint x: 390, startPoint y: 181, endPoint x: 239, endPoint y: 183, distance: 150.4
click at [239, 183] on div "width : 55 % ; } /* Submit step → 100% */ [ cu-element = " multistep-form " ] .…" at bounding box center [479, 231] width 483 height 289
type textarea ".form__checkbox-wrapper-alt.selected {"
click at [253, 200] on div "width : 55 % ; } /* Submit step → 100% */ [ cu-element = " multistep-form " ] .…" at bounding box center [479, 231] width 483 height 289
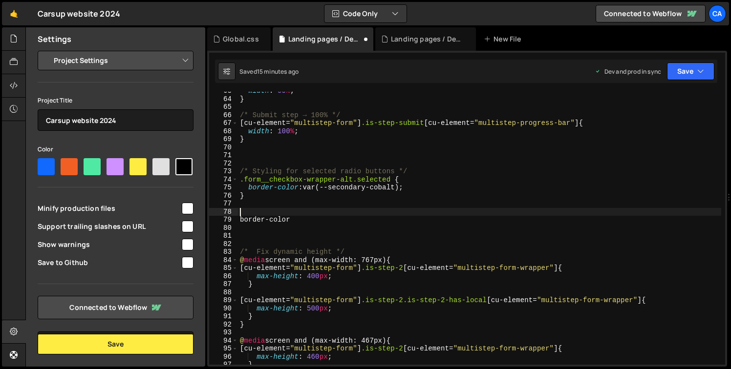
paste textarea ".form__checkbox-wrapper-alt.selected"
paste textarea ".w-form-formradioinput--inputType-custom.w--redirected-checked"
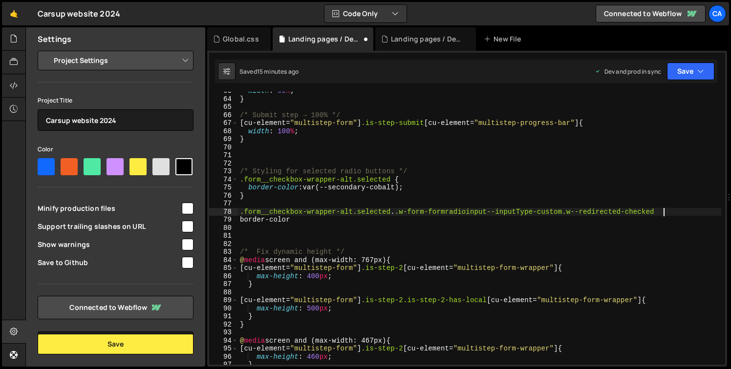
scroll to position [0, 29]
type textarea ".form__checkbox-wrapper-alt.selected ..w-form-formradioinput--inputType-custom.…"
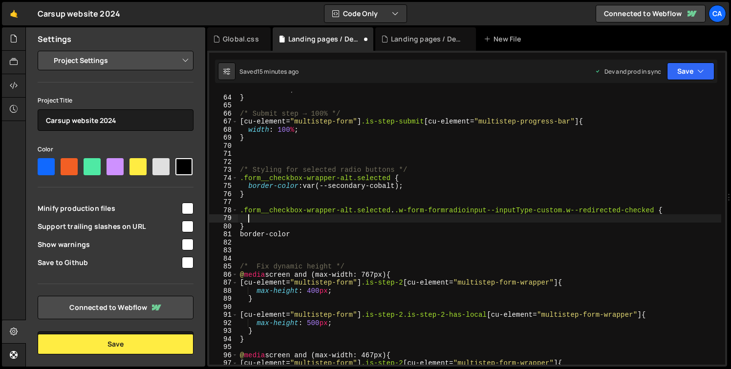
scroll to position [506, 0]
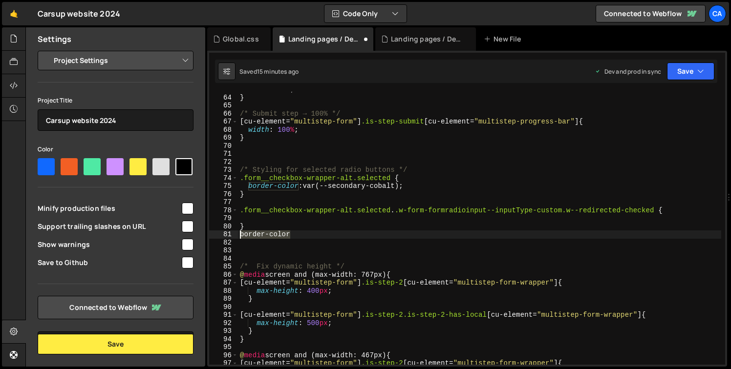
drag, startPoint x: 308, startPoint y: 237, endPoint x: 215, endPoint y: 235, distance: 93.3
click at [215, 235] on div "63 64 65 66 67 68 69 70 71 72 73 74 75 76 77 78 79 80 81 82 83 84 85 86 87 88 8…" at bounding box center [467, 228] width 516 height 273
type textarea "border-color"
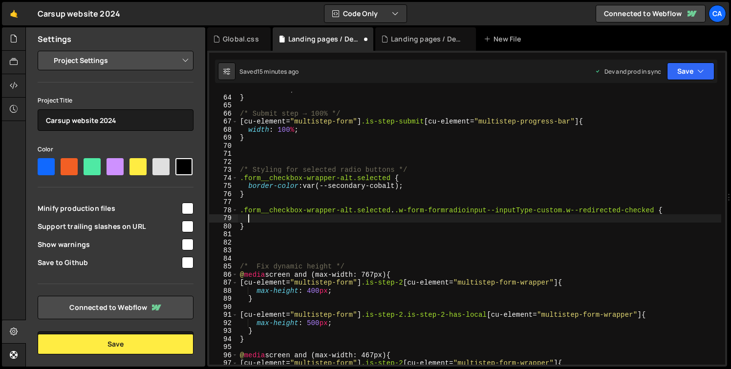
click at [276, 220] on div "width : 55 % ; } /* Submit step → 100% */ [ cu-element = " multistep-form " ] .…" at bounding box center [479, 229] width 483 height 289
paste textarea "border-color"
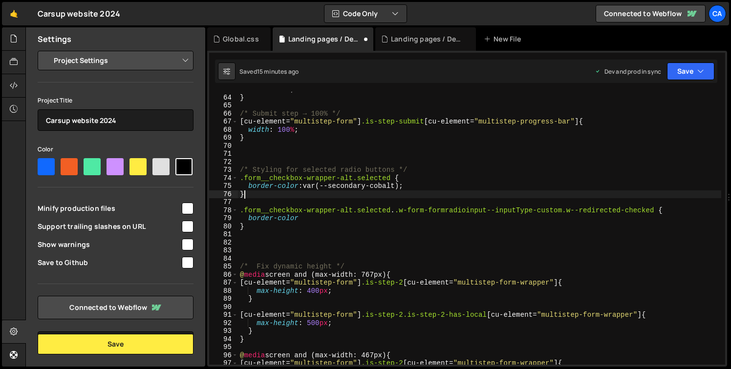
click at [300, 190] on div "width : 55 % ; } /* Submit step → 100% */ [ cu-element = " multistep-form " ] .…" at bounding box center [479, 229] width 483 height 289
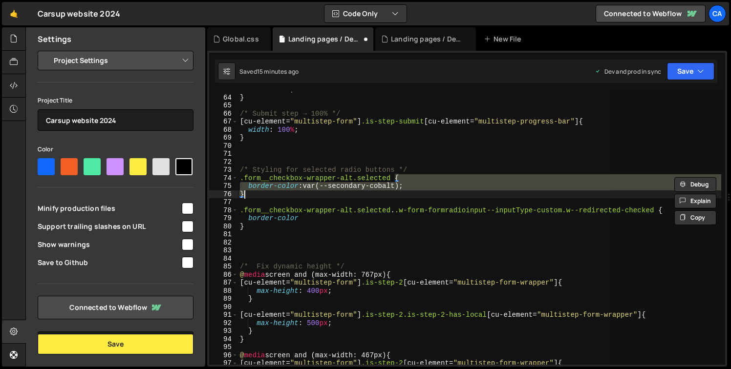
click at [300, 188] on div "width : 55 % ; } /* Submit step → 100% */ [ cu-element = " multistep-form " ] .…" at bounding box center [479, 228] width 483 height 273
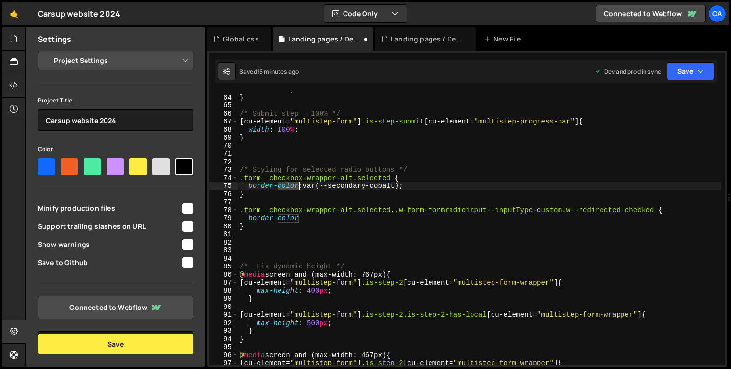
click at [300, 188] on div "width : 55 % ; } /* Submit step → 100% */ [ cu-element = " multistep-form " ] .…" at bounding box center [479, 229] width 483 height 289
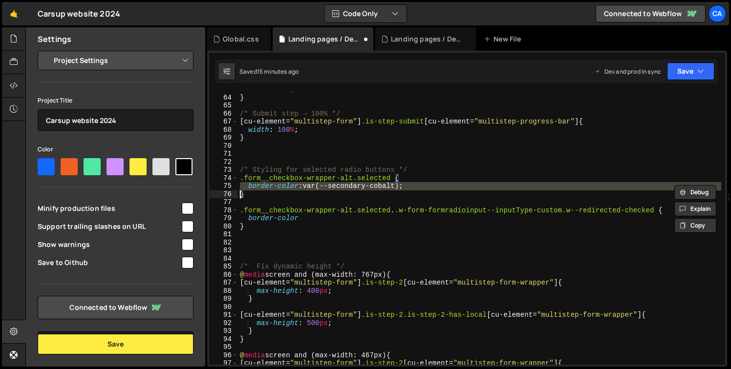
click at [290, 220] on div "width : 55 % ; } /* Submit step → 100% */ [ cu-element = " multistep-form " ] .…" at bounding box center [479, 229] width 483 height 289
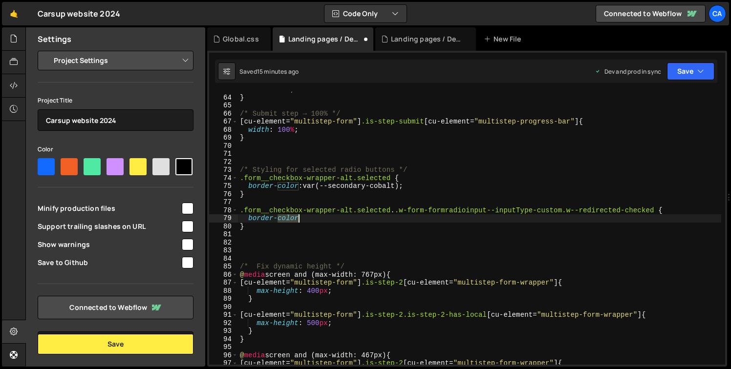
click at [290, 220] on div "width : 55 % ; } /* Submit step → 100% */ [ cu-element = " multistep-form " ] .…" at bounding box center [479, 229] width 483 height 289
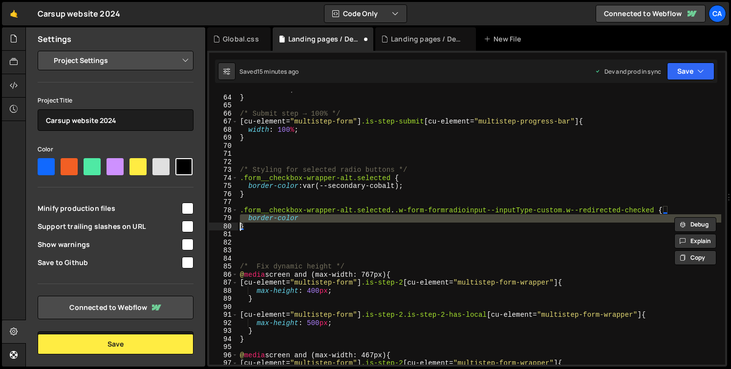
paste textarea
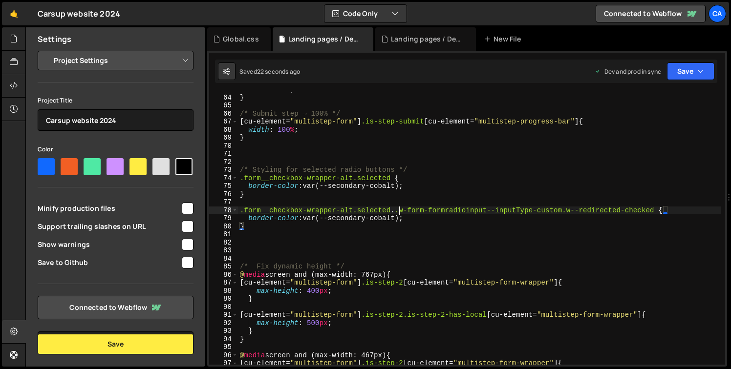
drag, startPoint x: 398, startPoint y: 209, endPoint x: 404, endPoint y: 231, distance: 22.7
click at [398, 209] on div "width : 55 % ; } /* Submit step → 100% */ [ cu-element = " multistep-form " ] .…" at bounding box center [479, 229] width 483 height 289
click at [427, 170] on div "width : 55 % ; } /* Submit step → 100% */ [ cu-element = " multistep-form " ] .…" at bounding box center [479, 229] width 483 height 289
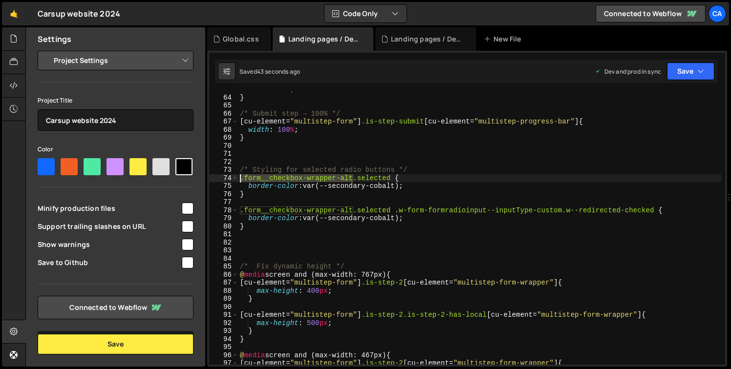
drag, startPoint x: 351, startPoint y: 175, endPoint x: 261, endPoint y: 176, distance: 89.9
click at [235, 176] on div "/* Styling for selected radio buttons */ 63 64 65 66 67 68 69 70 71 72 73 74 75…" at bounding box center [467, 228] width 516 height 273
click at [417, 171] on div "width : 55 % ; } /* Submit step → 100% */ [ cu-element = " multistep-form " ] .…" at bounding box center [479, 229] width 483 height 289
type textarea "/* Styling for selected radio buttons */"
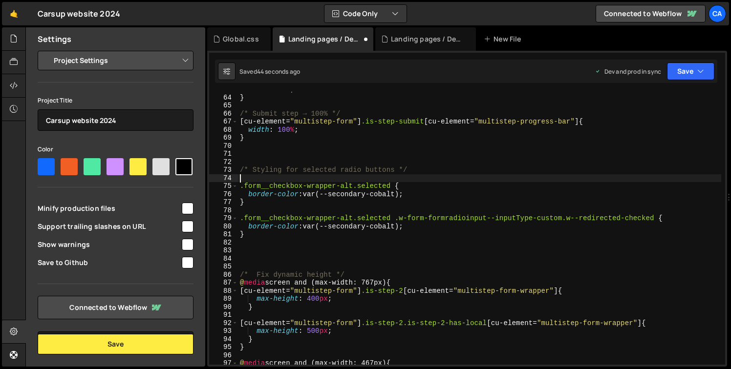
paste textarea ".form__checkbox-wrapper-alt"
type textarea ".form__checkbox-wrapper-alt {"
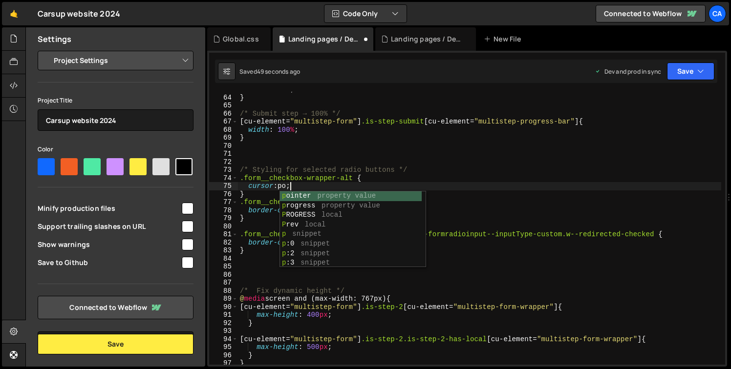
scroll to position [0, 3]
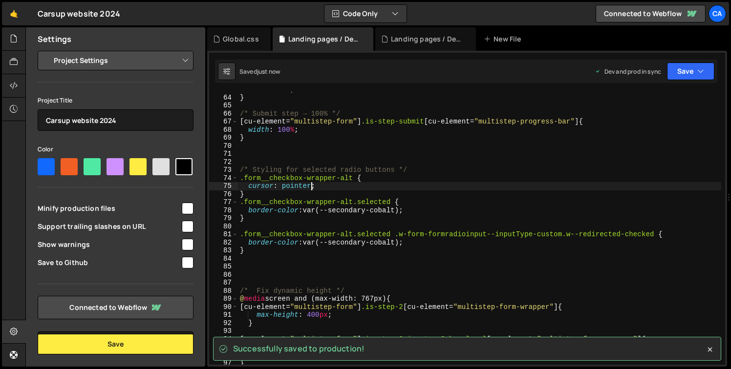
type textarea "cursor: pointer;"
